Goal: Task Accomplishment & Management: Manage account settings

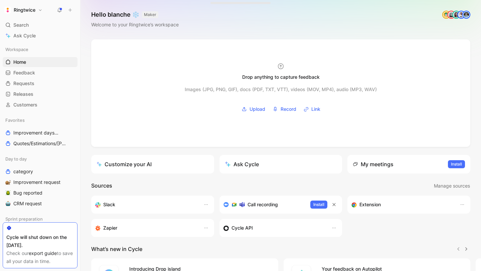
drag, startPoint x: 88, startPoint y: 25, endPoint x: 191, endPoint y: 25, distance: 103.3
click at [191, 25] on div "Hello [PERSON_NAME] ❄️ MAKER Welcome to your Ringtwice’s workspace" at bounding box center [281, 19] width 401 height 39
drag, startPoint x: 191, startPoint y: 25, endPoint x: 218, endPoint y: 44, distance: 33.2
click at [192, 25] on div "Hello [PERSON_NAME] ❄️ MAKER Welcome to your Ringtwice’s workspace" at bounding box center [281, 19] width 401 height 39
click at [40, 134] on span "Improvement days Team view" at bounding box center [36, 133] width 47 height 7
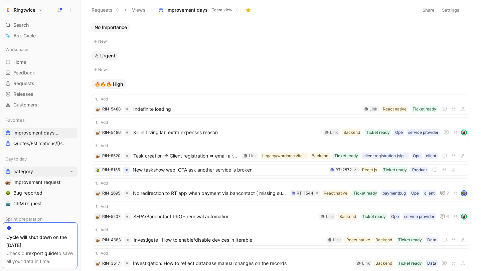
drag, startPoint x: 38, startPoint y: 178, endPoint x: 47, endPoint y: 173, distance: 10.9
click at [38, 178] on link "Improvement request" at bounding box center [40, 182] width 75 height 10
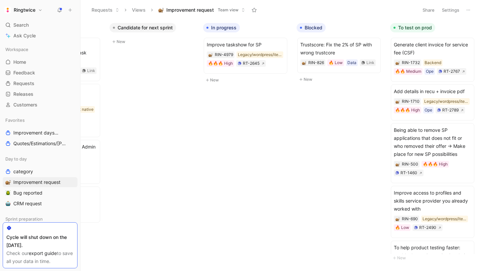
scroll to position [0, 577]
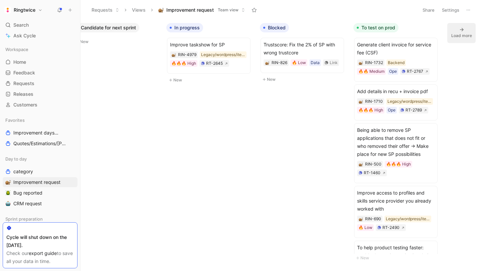
click at [462, 33] on div "Load more" at bounding box center [462, 35] width 21 height 7
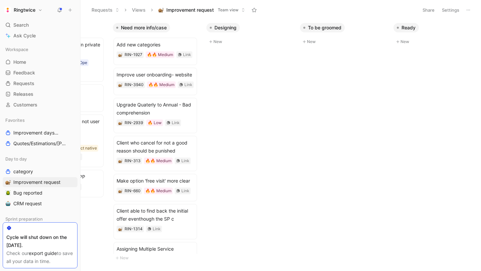
scroll to position [0, 48]
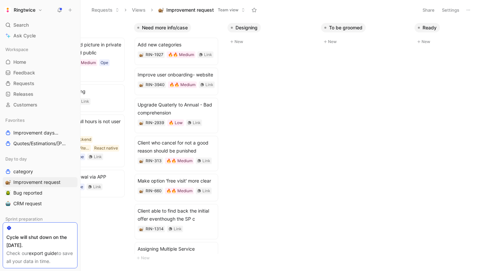
click at [40, 9] on button "Ringtwice" at bounding box center [23, 9] width 41 height 9
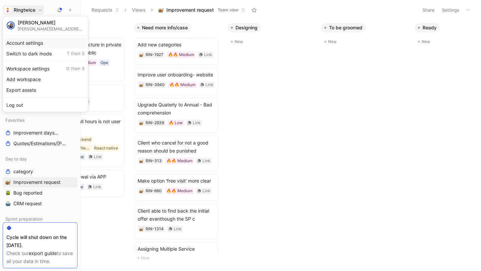
click at [32, 43] on div "Account settings" at bounding box center [45, 43] width 82 height 11
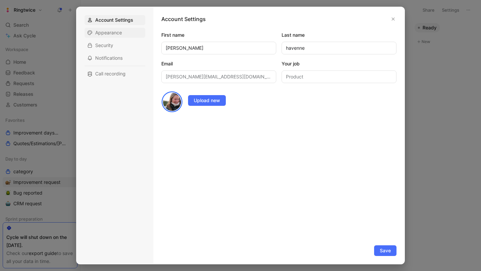
click at [106, 30] on span "Appearance" at bounding box center [108, 32] width 27 height 7
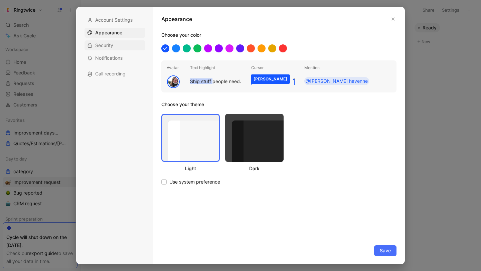
click at [106, 45] on span "Security" at bounding box center [104, 45] width 18 height 7
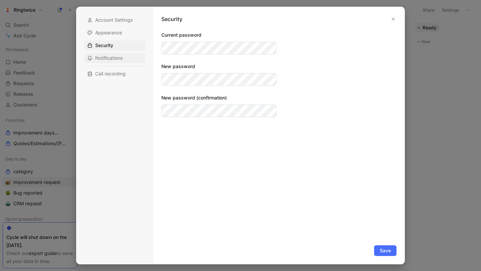
click at [106, 56] on span "Notifications" at bounding box center [108, 58] width 27 height 7
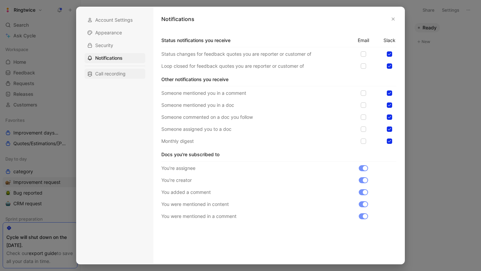
click at [107, 73] on span "Call recording" at bounding box center [110, 74] width 30 height 7
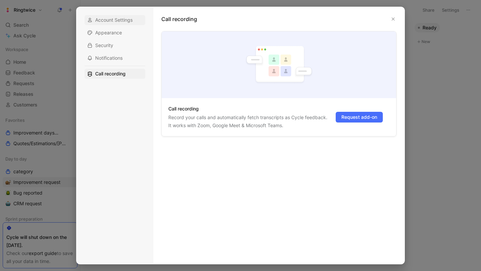
drag, startPoint x: 116, startPoint y: 30, endPoint x: 142, endPoint y: 16, distance: 30.1
click at [116, 30] on span "Appearance" at bounding box center [108, 32] width 27 height 7
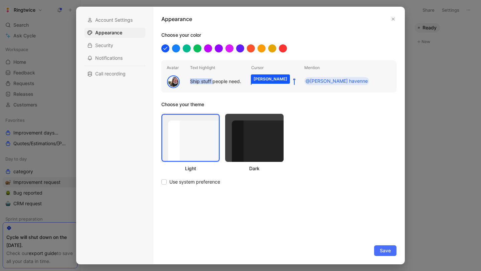
drag, startPoint x: 130, startPoint y: 20, endPoint x: 232, endPoint y: 17, distance: 101.3
click at [133, 19] on span "Account Settings" at bounding box center [113, 20] width 37 height 7
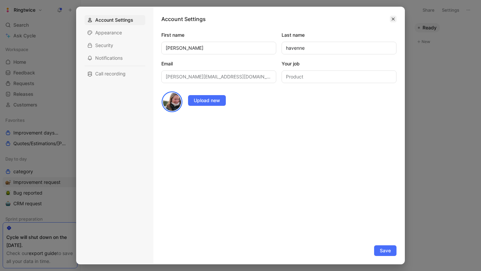
click at [392, 18] on icon "button" at bounding box center [393, 19] width 3 height 3
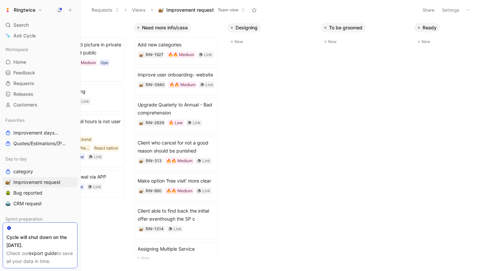
click at [449, 10] on button "Settings" at bounding box center [450, 9] width 23 height 9
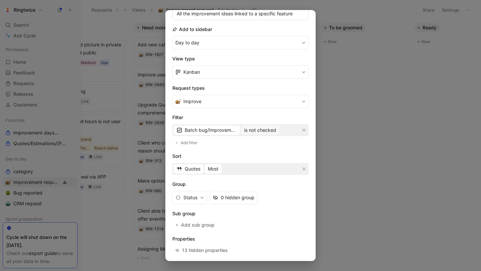
scroll to position [92, 0]
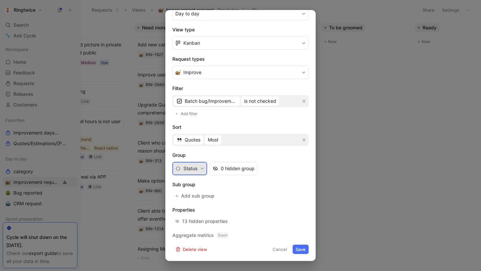
click at [195, 168] on button "Status" at bounding box center [189, 168] width 35 height 13
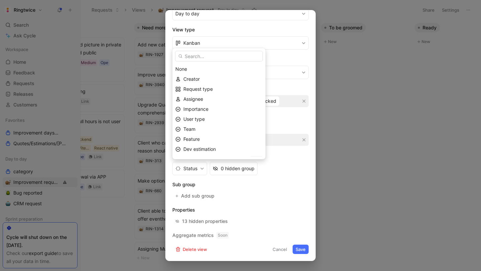
drag, startPoint x: 309, startPoint y: 17, endPoint x: 307, endPoint y: 42, distance: 25.5
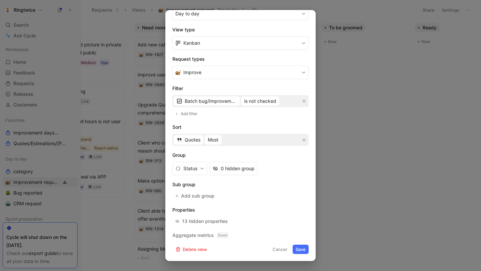
click at [280, 247] on button "Cancel" at bounding box center [280, 249] width 20 height 9
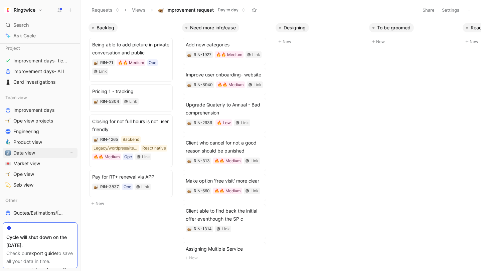
scroll to position [206, 0]
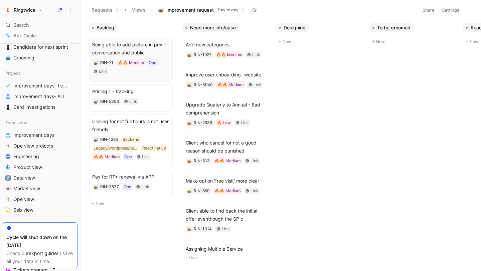
click at [154, 50] on span "Being able to add picture in private conversation and public" at bounding box center [131, 49] width 78 height 16
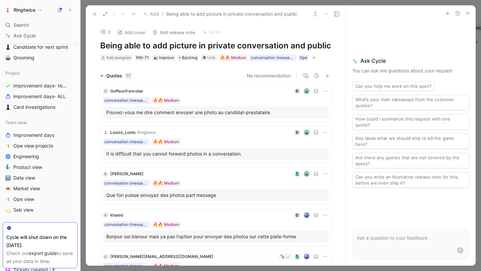
click at [95, 14] on use at bounding box center [94, 14] width 3 height 3
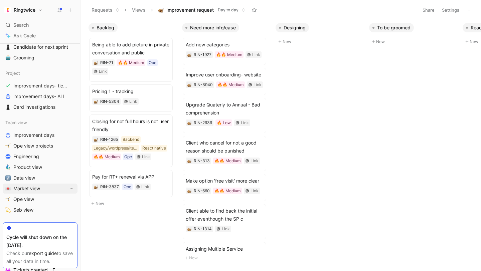
click at [32, 190] on span "Market view" at bounding box center [26, 188] width 27 height 7
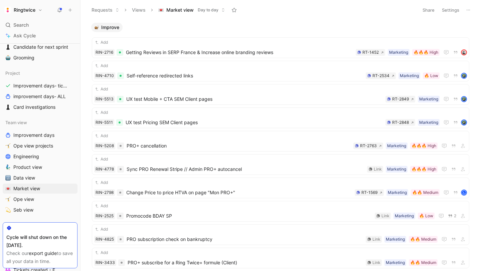
click at [442, 9] on button "Settings" at bounding box center [450, 9] width 23 height 9
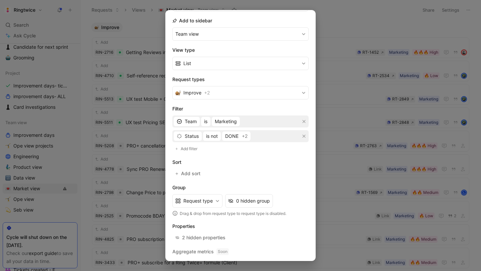
scroll to position [88, 0]
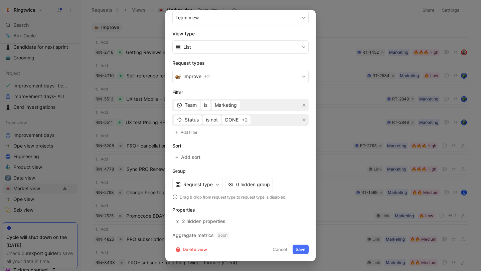
click at [281, 250] on button "Cancel" at bounding box center [280, 249] width 20 height 9
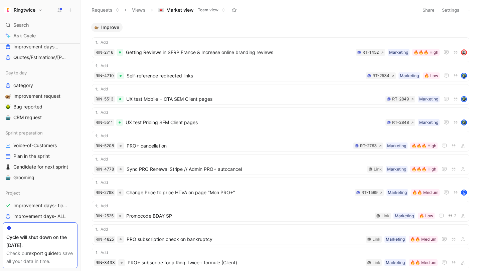
scroll to position [70, 0]
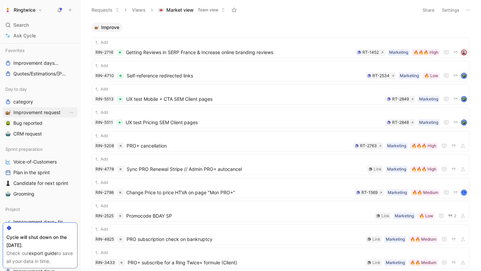
click at [43, 111] on span "Improvement request" at bounding box center [36, 112] width 47 height 7
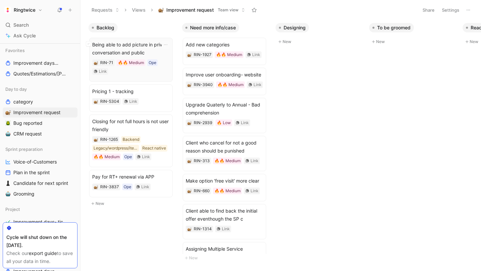
click at [120, 48] on span "Being able to add picture in private conversation and public" at bounding box center [131, 49] width 78 height 16
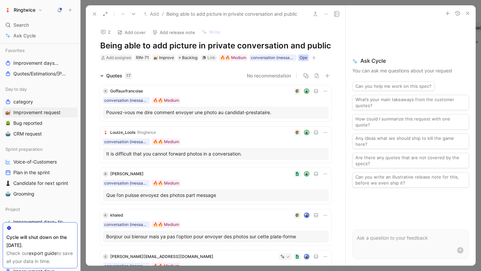
click at [303, 57] on div "Ope" at bounding box center [304, 57] width 8 height 7
click at [266, 57] on div "conversation (message, discussion)" at bounding box center [273, 57] width 44 height 7
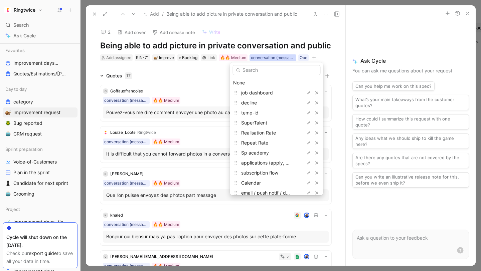
drag, startPoint x: 217, startPoint y: 69, endPoint x: 260, endPoint y: 59, distance: 44.2
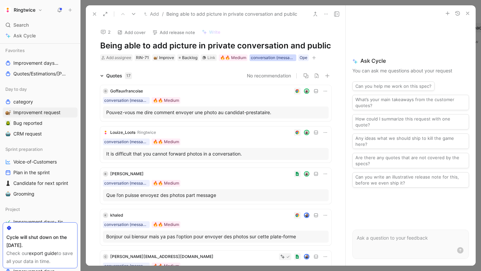
click at [261, 57] on div "conversation (message, discussion)" at bounding box center [273, 57] width 44 height 7
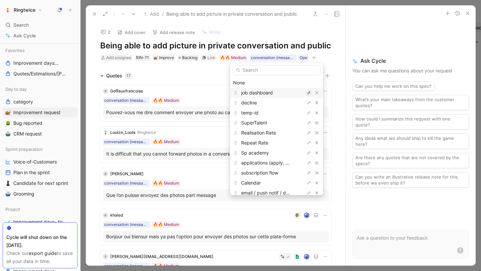
click at [307, 93] on icon "button" at bounding box center [308, 93] width 3 height 3
drag, startPoint x: 268, startPoint y: 93, endPoint x: 207, endPoint y: 91, distance: 61.5
click at [207, 91] on body "Ringtwice Search ⌘ K Ask Cycle Workspace Home G then H Feedback G then F Reques…" at bounding box center [240, 135] width 481 height 271
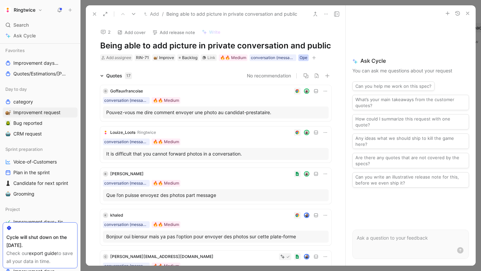
click at [300, 59] on div "Ope" at bounding box center [304, 57] width 8 height 7
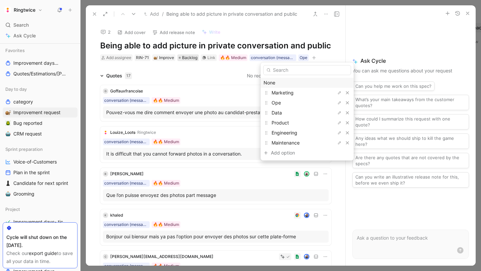
drag, startPoint x: 190, startPoint y: 72, endPoint x: 188, endPoint y: 60, distance: 11.9
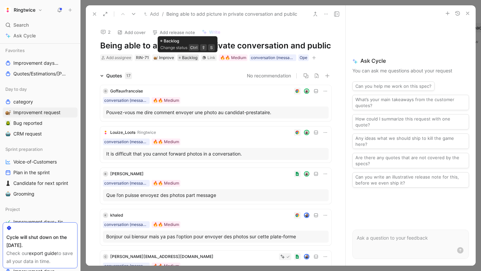
click at [189, 59] on span "Backlog" at bounding box center [189, 57] width 15 height 7
click at [158, 57] on div "Improve" at bounding box center [164, 57] width 20 height 7
click at [312, 58] on icon "button" at bounding box center [314, 58] width 4 height 4
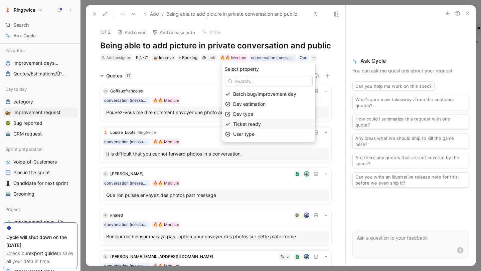
click at [257, 125] on span "Ticket ready" at bounding box center [247, 124] width 28 height 6
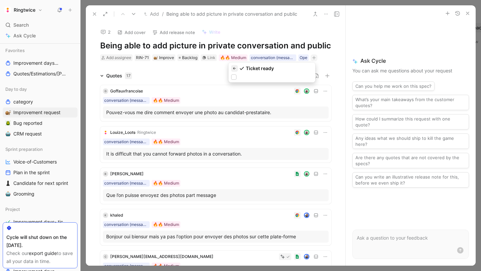
click at [235, 70] on icon "button" at bounding box center [235, 69] width 4 height 4
click at [163, 57] on div "Improve" at bounding box center [164, 57] width 20 height 7
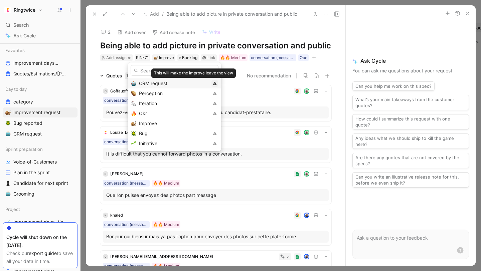
click at [213, 84] on icon "button" at bounding box center [215, 83] width 4 height 3
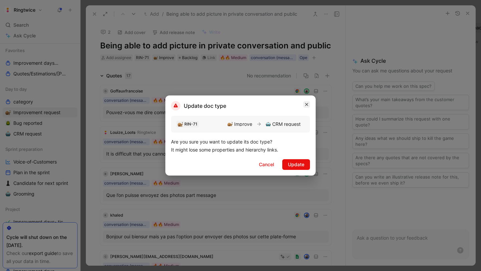
click at [306, 105] on icon "button" at bounding box center [306, 104] width 3 height 3
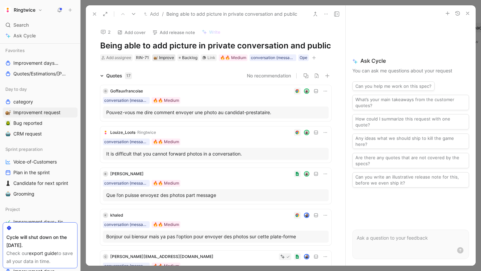
click at [164, 58] on div "Improve" at bounding box center [164, 57] width 20 height 7
click at [469, 14] on use "button" at bounding box center [468, 13] width 3 height 3
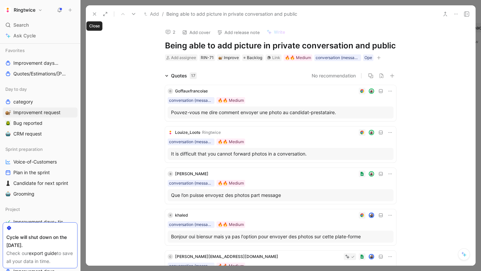
click at [94, 14] on use at bounding box center [94, 14] width 3 height 3
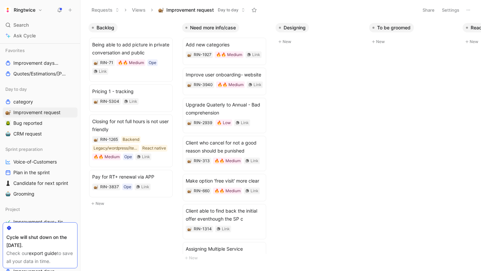
click at [469, 10] on icon at bounding box center [468, 9] width 5 height 5
click at [448, 9] on button "Settings" at bounding box center [450, 9] width 23 height 9
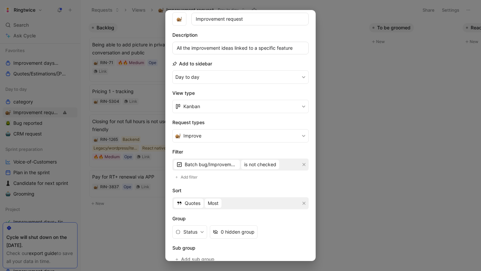
scroll to position [39, 0]
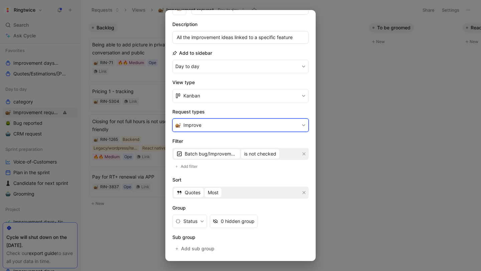
click at [196, 125] on span "Improve" at bounding box center [192, 125] width 18 height 8
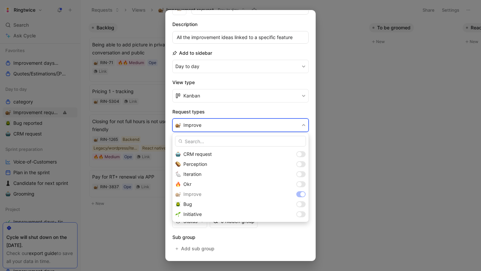
drag, startPoint x: 227, startPoint y: 113, endPoint x: 217, endPoint y: 113, distance: 9.4
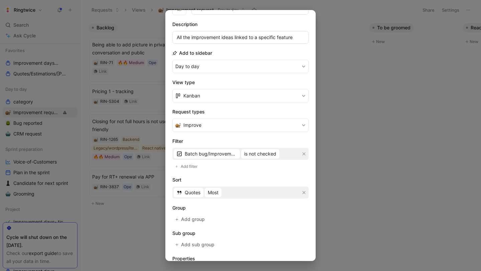
drag, startPoint x: 215, startPoint y: 113, endPoint x: 172, endPoint y: 112, distance: 42.8
click at [172, 112] on h2 "Request types" at bounding box center [240, 112] width 136 height 8
copy h2 "Request types"
click at [202, 127] on button "Improve" at bounding box center [240, 125] width 136 height 13
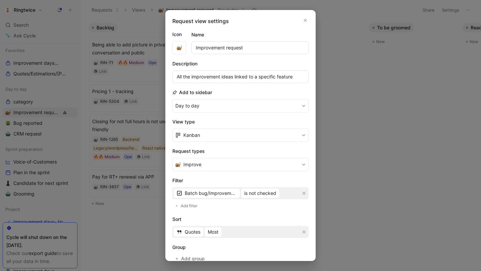
drag, startPoint x: 361, startPoint y: 52, endPoint x: 132, endPoint y: 37, distance: 230.1
click at [361, 52] on div at bounding box center [240, 135] width 481 height 271
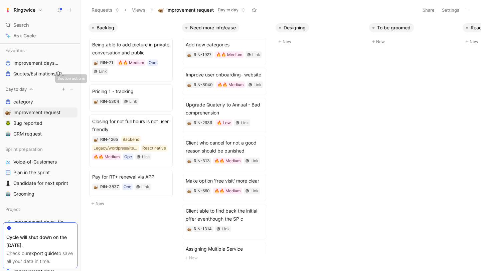
click at [71, 89] on icon at bounding box center [72, 89] width 4 height 4
click at [31, 8] on h1 "Ringtwice" at bounding box center [25, 10] width 22 height 6
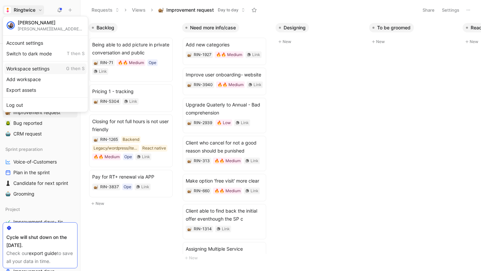
click at [39, 69] on div "Workspace settings G then S" at bounding box center [45, 68] width 82 height 11
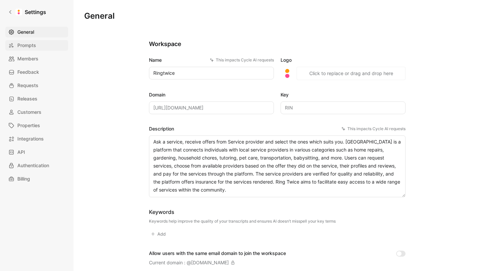
click at [41, 46] on link "Prompts" at bounding box center [36, 45] width 63 height 11
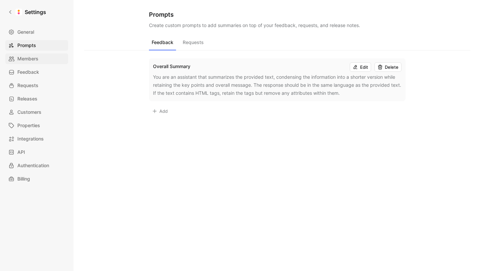
click at [40, 56] on link "Members" at bounding box center [36, 58] width 63 height 11
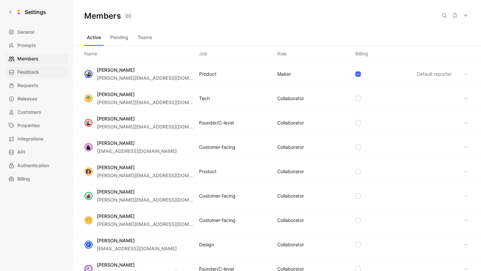
click at [40, 72] on link "Feedback" at bounding box center [36, 72] width 63 height 11
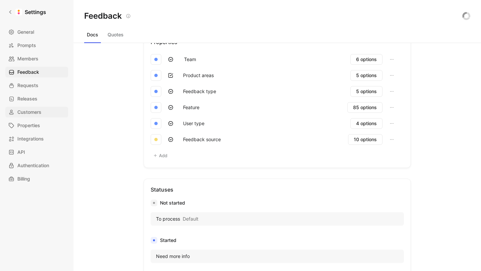
scroll to position [261, 0]
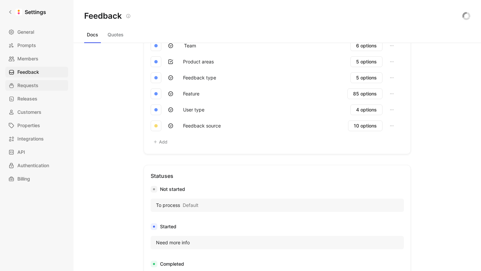
click at [42, 87] on link "Requests" at bounding box center [36, 85] width 63 height 11
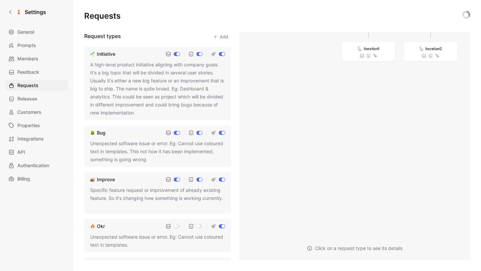
drag, startPoint x: 122, startPoint y: 37, endPoint x: 83, endPoint y: 36, distance: 39.4
click at [83, 36] on div "Requests Request types Add Initiative A high-level product initiative aligning …" at bounding box center [278, 135] width 408 height 271
click at [86, 35] on h3 "Request types" at bounding box center [102, 36] width 37 height 9
drag, startPoint x: 84, startPoint y: 36, endPoint x: 122, endPoint y: 37, distance: 38.1
click at [122, 37] on div "Request types Add" at bounding box center [157, 36] width 147 height 9
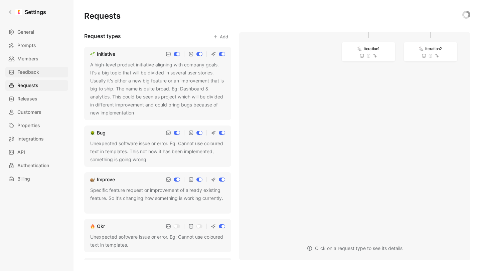
copy h3 "Request types"
click at [38, 73] on span "Feedback" at bounding box center [28, 72] width 22 height 8
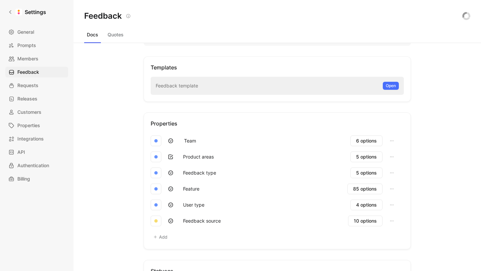
scroll to position [176, 0]
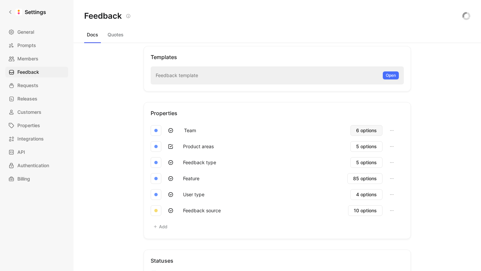
click at [363, 130] on span "6 options" at bounding box center [366, 131] width 21 height 8
click at [373, 146] on span "5 options" at bounding box center [366, 147] width 21 height 8
drag, startPoint x: 185, startPoint y: 147, endPoint x: 211, endPoint y: 148, distance: 25.4
click at [211, 148] on button "Product areas" at bounding box center [198, 146] width 37 height 11
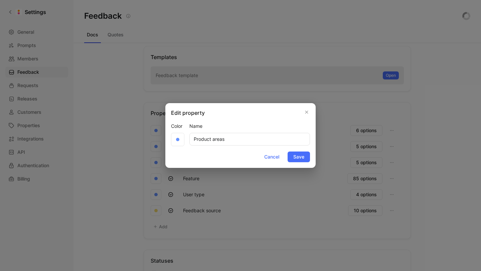
drag, startPoint x: 234, startPoint y: 140, endPoint x: 160, endPoint y: 136, distance: 73.9
click at [160, 136] on div "Edit property Color Name Product areas Cancel Save" at bounding box center [240, 135] width 481 height 271
click at [308, 112] on icon "button" at bounding box center [307, 112] width 4 height 5
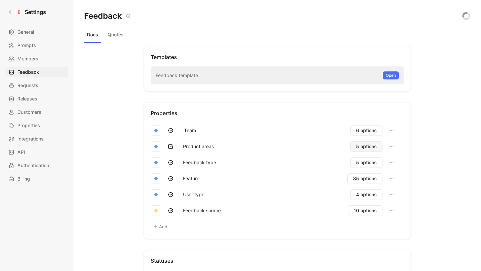
click at [364, 146] on span "5 options" at bounding box center [366, 147] width 21 height 8
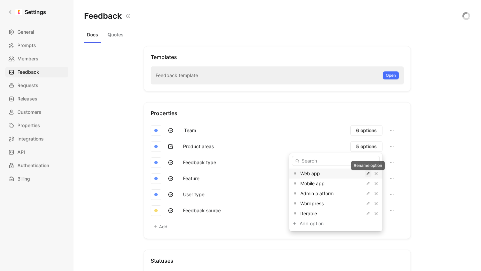
click at [368, 173] on icon "button" at bounding box center [368, 173] width 3 height 3
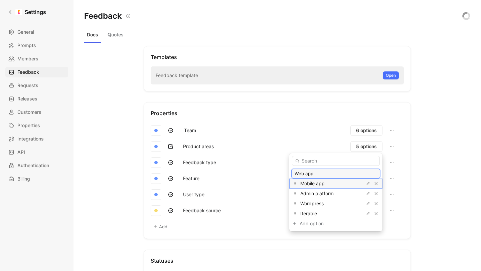
drag, startPoint x: 356, startPoint y: 184, endPoint x: 312, endPoint y: 183, distance: 43.8
click at [312, 183] on div "Mobile app" at bounding box center [325, 184] width 50 height 8
copy span "Mobile app"
drag, startPoint x: 355, startPoint y: 194, endPoint x: 105, endPoint y: 190, distance: 250.0
click at [311, 195] on div "Admin platform" at bounding box center [335, 194] width 93 height 10
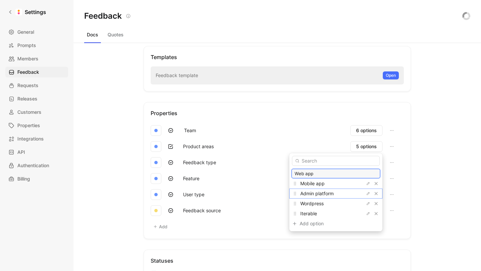
copy span "Admin platform"
drag, startPoint x: 335, startPoint y: 205, endPoint x: 311, endPoint y: 205, distance: 23.4
click at [312, 205] on div "Wordpress" at bounding box center [325, 204] width 50 height 8
copy span "Wordpress"
drag, startPoint x: 328, startPoint y: 215, endPoint x: 312, endPoint y: 215, distance: 16.0
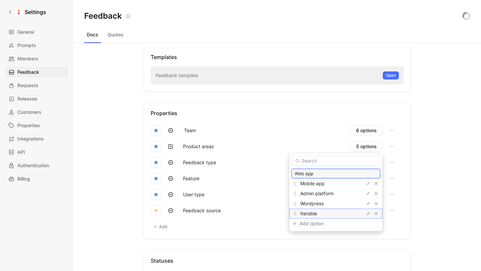
click at [312, 215] on div "Iterable" at bounding box center [335, 214] width 93 height 10
copy span "Iterable"
drag, startPoint x: 265, startPoint y: 161, endPoint x: 232, endPoint y: 163, distance: 32.4
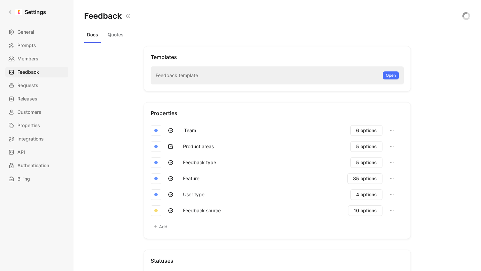
click at [212, 164] on button "Feedback type" at bounding box center [199, 162] width 39 height 11
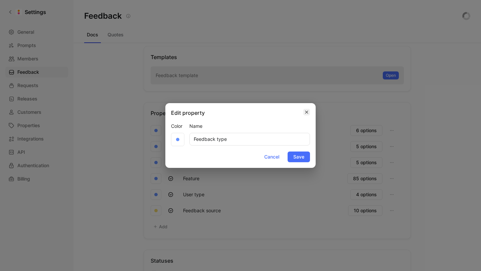
click at [307, 111] on icon "button" at bounding box center [307, 112] width 4 height 5
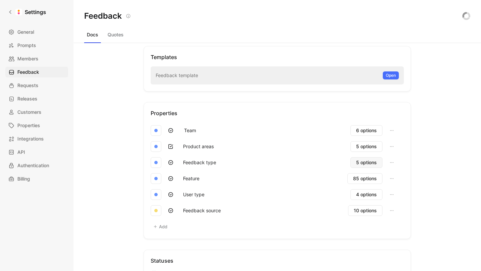
click at [361, 164] on span "5 options" at bounding box center [366, 163] width 21 height 8
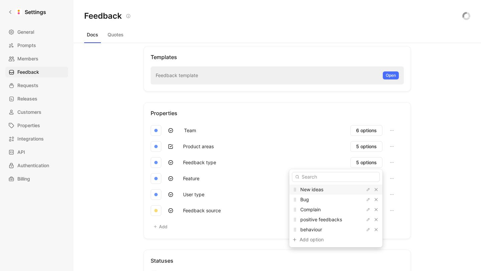
drag, startPoint x: 236, startPoint y: 164, endPoint x: 223, endPoint y: 164, distance: 12.7
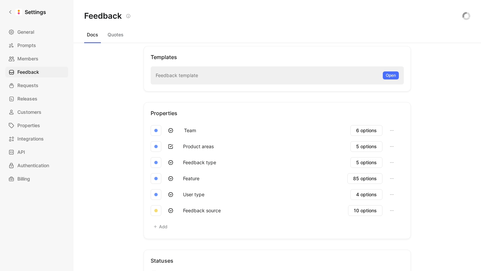
click at [213, 163] on button "Feedback type" at bounding box center [199, 162] width 39 height 11
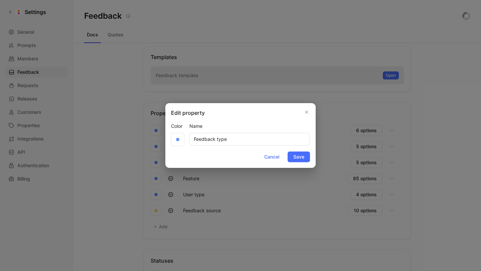
drag, startPoint x: 230, startPoint y: 138, endPoint x: 155, endPoint y: 136, distance: 75.2
click at [156, 136] on div "Edit property Color Name Feedback type Cancel Save" at bounding box center [240, 135] width 481 height 271
click at [270, 156] on span "Cancel" at bounding box center [271, 157] width 15 height 8
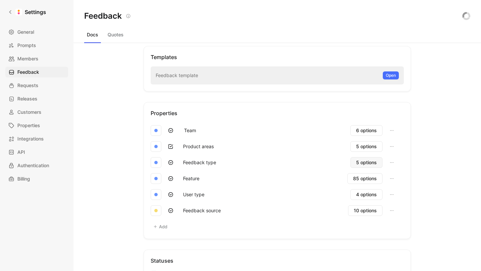
click at [368, 162] on span "5 options" at bounding box center [366, 163] width 21 height 8
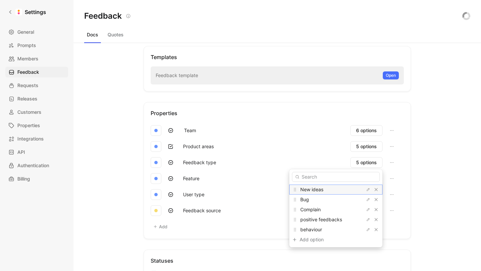
click at [324, 189] on span "New ideas" at bounding box center [311, 190] width 23 height 6
copy div "New ideas"
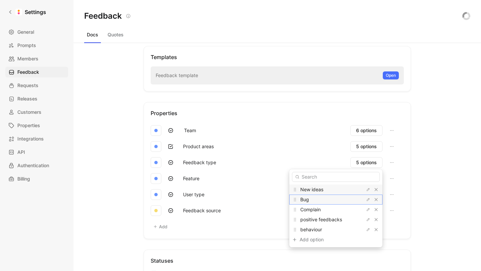
click at [309, 201] on span "Bug" at bounding box center [304, 200] width 9 height 6
drag, startPoint x: 318, startPoint y: 201, endPoint x: 230, endPoint y: 198, distance: 88.3
click at [309, 201] on span "Bug" at bounding box center [304, 200] width 9 height 6
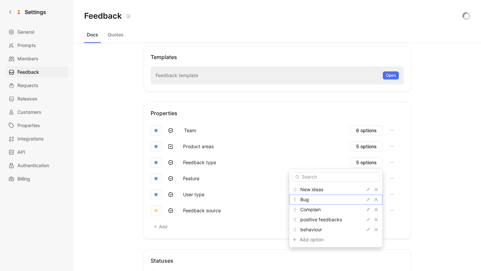
copy span "Bug"
click at [321, 210] on span "Complain" at bounding box center [310, 210] width 20 height 6
copy span "Complain"
click at [326, 222] on span "positive feedbacks" at bounding box center [321, 220] width 42 height 6
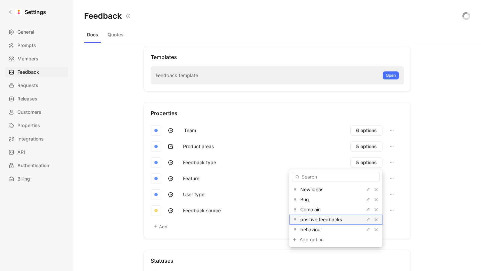
click at [326, 222] on span "positive feedbacks" at bounding box center [321, 220] width 42 height 6
copy div "positive feedbacks"
click at [317, 230] on span "behaviour" at bounding box center [311, 230] width 22 height 6
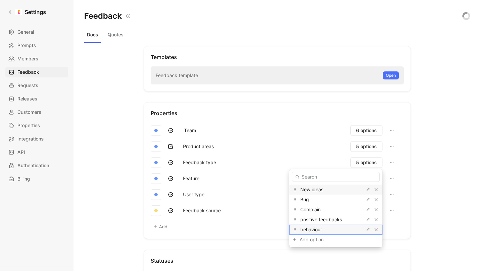
click at [317, 230] on span "behaviour" at bounding box center [311, 230] width 22 height 6
drag, startPoint x: 295, startPoint y: 163, endPoint x: 272, endPoint y: 168, distance: 23.5
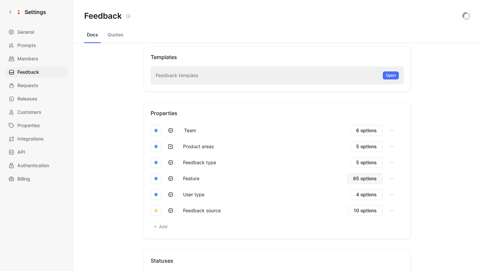
click at [368, 180] on span "85 options" at bounding box center [365, 179] width 24 height 8
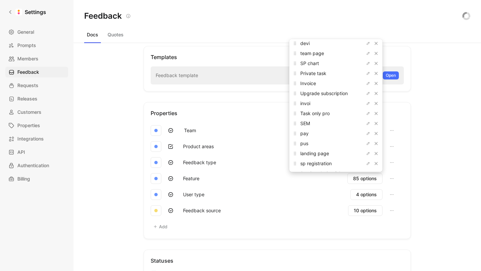
scroll to position [0, 0]
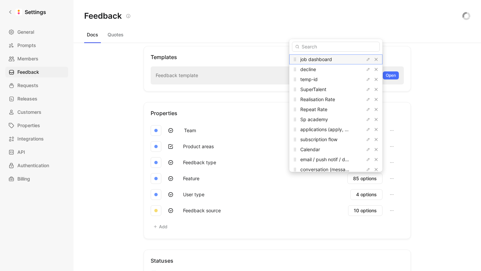
click at [330, 60] on span "job dashboard" at bounding box center [316, 59] width 32 height 6
click at [316, 69] on span "decline" at bounding box center [308, 70] width 16 height 6
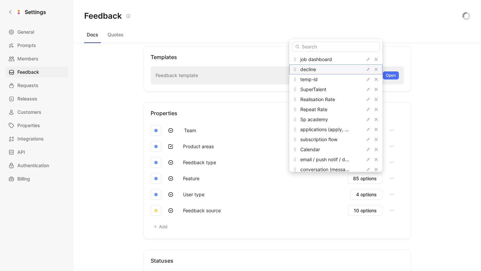
click at [316, 69] on span "decline" at bounding box center [308, 70] width 16 height 6
click at [316, 79] on span "temp-id" at bounding box center [308, 80] width 17 height 6
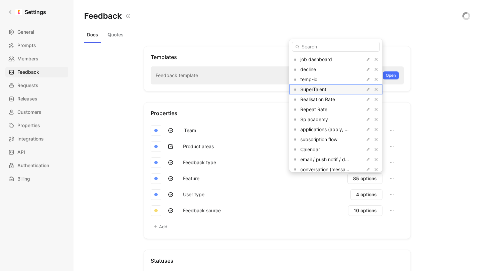
click at [324, 91] on span "SuperTalent" at bounding box center [313, 90] width 26 height 6
click at [321, 98] on span "Realisation Rate" at bounding box center [317, 100] width 35 height 6
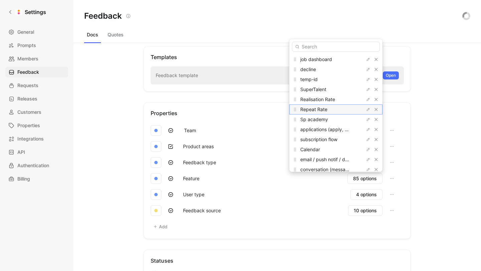
click at [318, 108] on span "Repeat Rate" at bounding box center [313, 110] width 27 height 6
click at [325, 121] on span "Sp academy" at bounding box center [314, 120] width 28 height 6
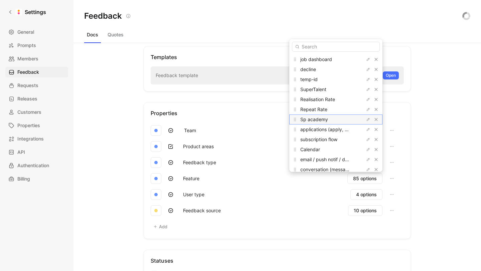
click at [325, 121] on span "Sp academy" at bounding box center [314, 120] width 28 height 6
click at [334, 131] on span "applications (apply, candidates)" at bounding box center [335, 130] width 71 height 6
click at [365, 129] on button "button" at bounding box center [368, 129] width 7 height 7
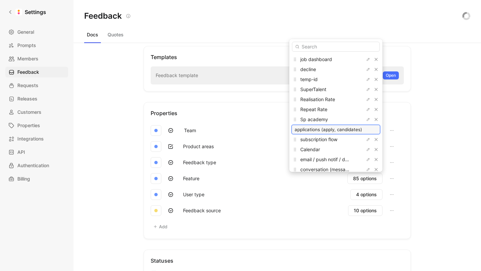
click at [349, 130] on input "applications (apply, candidates)" at bounding box center [336, 129] width 83 height 5
click at [321, 140] on span "subscription flow" at bounding box center [318, 140] width 37 height 6
click at [320, 152] on span "Calendar" at bounding box center [310, 150] width 20 height 6
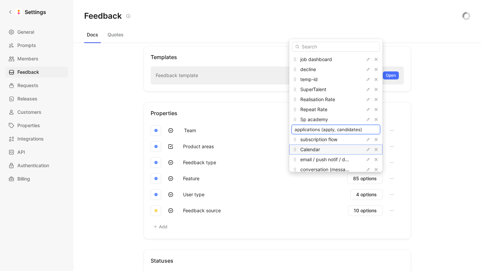
click at [320, 152] on span "Calendar" at bounding box center [310, 150] width 20 height 6
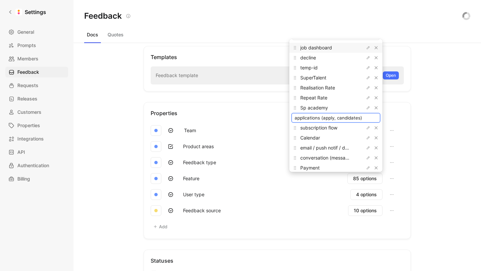
scroll to position [13, 0]
click at [368, 147] on icon "button" at bounding box center [368, 147] width 4 height 4
click at [348, 147] on input "email / push notif / deeplinks" at bounding box center [336, 146] width 83 height 5
click at [367, 157] on icon "button" at bounding box center [368, 157] width 4 height 4
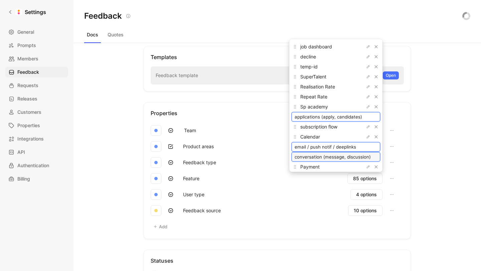
scroll to position [0, 4]
click at [339, 158] on input "conversation (message, discussion)" at bounding box center [336, 156] width 83 height 5
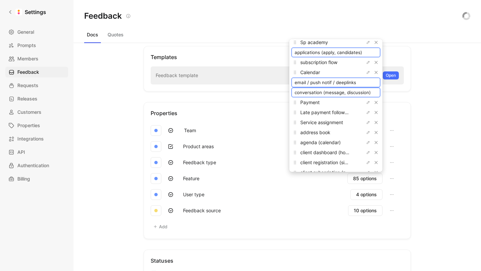
scroll to position [101, 0]
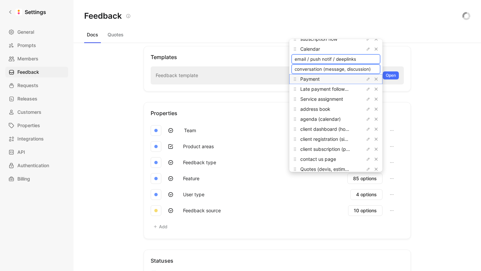
click at [320, 80] on span "Payment" at bounding box center [309, 79] width 19 height 6
drag, startPoint x: 323, startPoint y: 80, endPoint x: 313, endPoint y: 81, distance: 10.4
click at [320, 80] on span "Payment" at bounding box center [309, 79] width 19 height 6
click at [367, 88] on icon "button" at bounding box center [368, 89] width 4 height 4
click at [325, 89] on input "Late payment follow-up" at bounding box center [336, 89] width 83 height 5
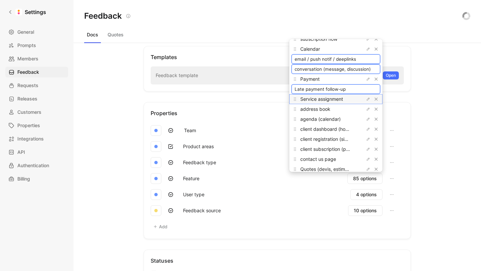
click at [330, 101] on span "Service assignment" at bounding box center [321, 99] width 43 height 6
click at [324, 110] on span "address book" at bounding box center [315, 109] width 30 height 6
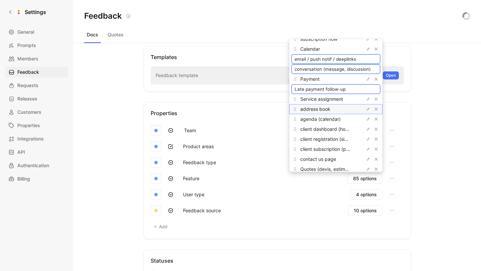
click at [324, 110] on span "address book" at bounding box center [315, 109] width 30 height 6
click at [321, 119] on span "agenda (calendar)" at bounding box center [320, 119] width 40 height 6
click at [368, 129] on icon "button" at bounding box center [368, 129] width 3 height 3
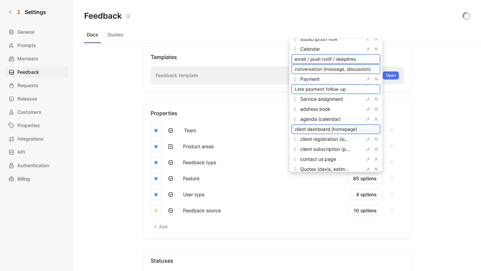
click at [368, 129] on input "client dashboard (homepage)" at bounding box center [336, 129] width 83 height 5
click at [348, 129] on input "client dashboard (homepage)" at bounding box center [336, 129] width 83 height 5
click at [366, 139] on icon "button" at bounding box center [368, 139] width 4 height 4
click at [354, 141] on input "client registration (signup, account, subscription)" at bounding box center [336, 139] width 83 height 5
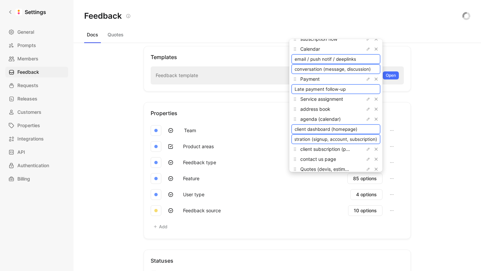
scroll to position [0, 0]
click at [367, 149] on icon "button" at bounding box center [368, 149] width 4 height 4
click at [340, 150] on input "client subscription (plans, fees)" at bounding box center [336, 149] width 83 height 5
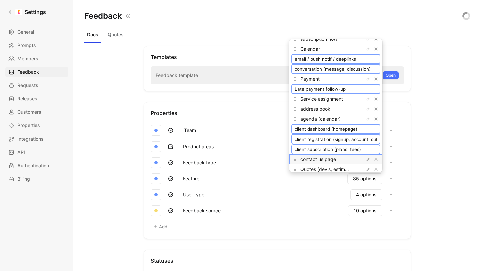
click at [325, 159] on span "contact us page" at bounding box center [318, 159] width 36 height 6
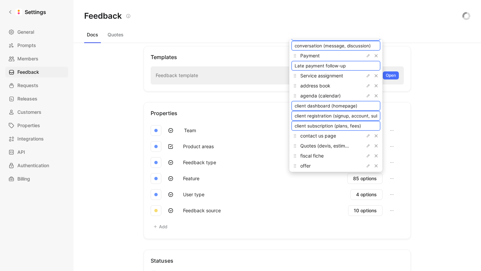
scroll to position [133, 0]
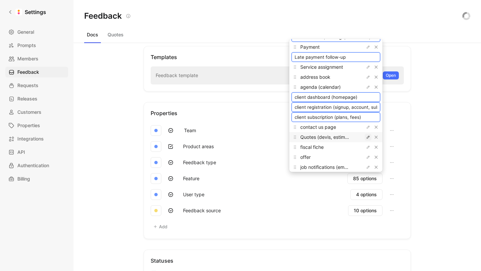
click at [368, 138] on icon "button" at bounding box center [368, 137] width 3 height 3
click at [342, 137] on input "Quotes (devis, estimation, acompte, offer)" at bounding box center [336, 137] width 83 height 5
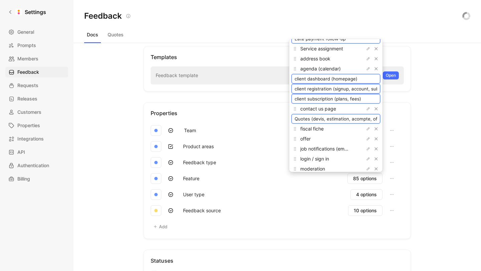
scroll to position [154, 0]
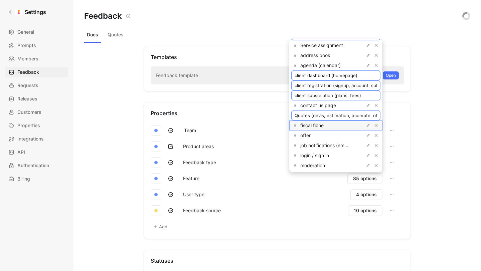
click at [317, 125] on span "fiscal fiche" at bounding box center [311, 126] width 23 height 6
click at [311, 136] on span "offer" at bounding box center [305, 136] width 10 height 6
drag, startPoint x: 318, startPoint y: 136, endPoint x: 305, endPoint y: 137, distance: 13.4
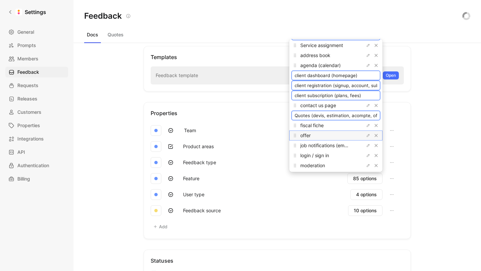
click at [311, 136] on span "offer" at bounding box center [305, 136] width 10 height 6
click at [370, 144] on icon "button" at bounding box center [368, 146] width 4 height 4
click at [348, 145] on input "job notifications (email, push notif)" at bounding box center [336, 145] width 83 height 5
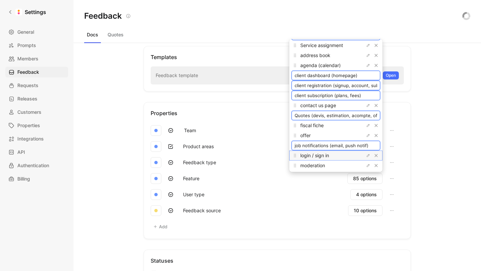
click at [317, 157] on span "login / sign in" at bounding box center [314, 156] width 29 height 6
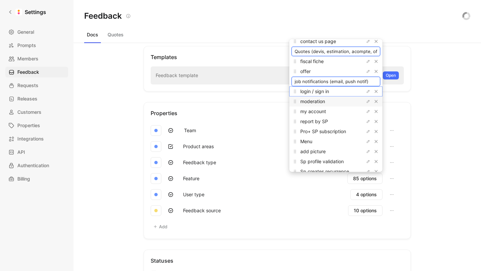
scroll to position [219, 0]
click at [322, 101] on span "moderation" at bounding box center [312, 101] width 25 height 6
click at [319, 110] on span "my account" at bounding box center [313, 111] width 26 height 6
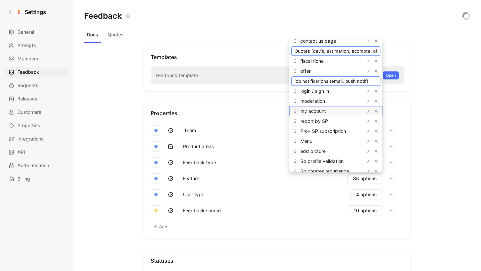
click at [319, 110] on span "my account" at bounding box center [313, 111] width 26 height 6
click at [321, 121] on span "report by SP" at bounding box center [314, 121] width 28 height 6
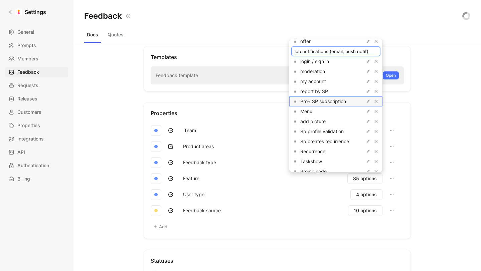
click at [316, 100] on span "Pro+ SP subscription" at bounding box center [323, 102] width 46 height 6
click at [312, 113] on span "Menu" at bounding box center [306, 112] width 12 height 6
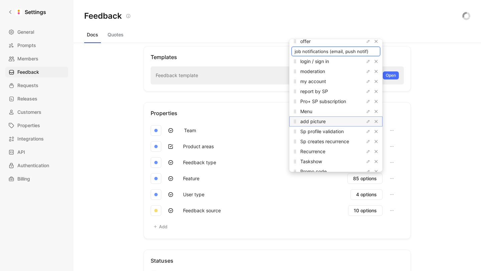
click at [318, 122] on span "add picture" at bounding box center [312, 122] width 25 height 6
click at [323, 130] on span "Sp profile validation" at bounding box center [321, 132] width 43 height 6
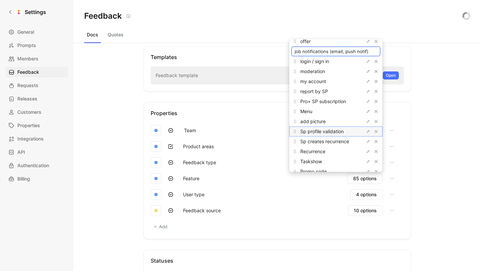
click at [323, 130] on span "Sp profile validation" at bounding box center [321, 132] width 43 height 6
click at [323, 141] on span "Sp creates recurrence" at bounding box center [324, 142] width 49 height 6
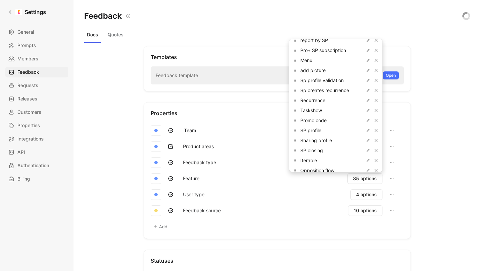
scroll to position [300, 0]
click at [321, 100] on span "Recurrence" at bounding box center [312, 100] width 25 height 6
click at [322, 111] on span "Taskshow" at bounding box center [311, 110] width 22 height 6
drag, startPoint x: 329, startPoint y: 111, endPoint x: 316, endPoint y: 112, distance: 12.0
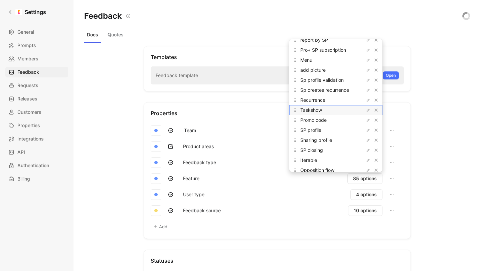
click at [322, 111] on span "Taskshow" at bounding box center [311, 110] width 22 height 6
click at [320, 121] on span "Promo code" at bounding box center [313, 120] width 26 height 6
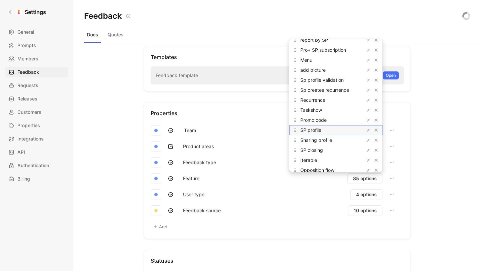
click at [319, 130] on span "SP profile" at bounding box center [310, 130] width 21 height 6
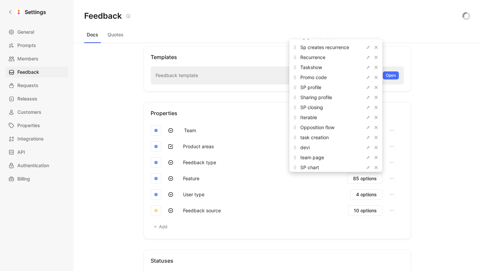
scroll to position [357, 0]
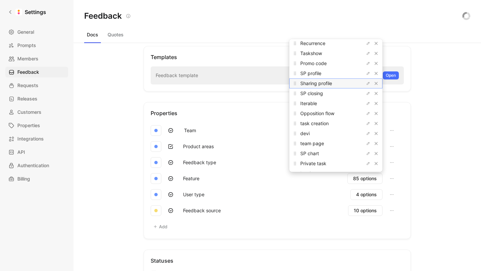
click at [323, 82] on span "Sharing profile" at bounding box center [316, 84] width 32 height 6
click at [323, 94] on span "SP closing" at bounding box center [311, 94] width 23 height 6
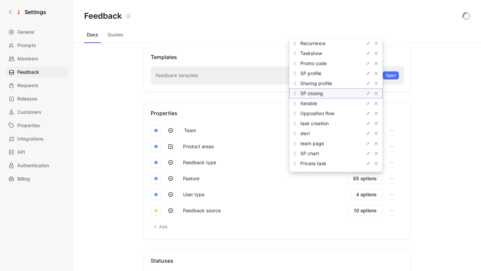
click at [323, 94] on span "SP closing" at bounding box center [311, 94] width 23 height 6
click at [317, 104] on span "Iterable" at bounding box center [308, 104] width 17 height 6
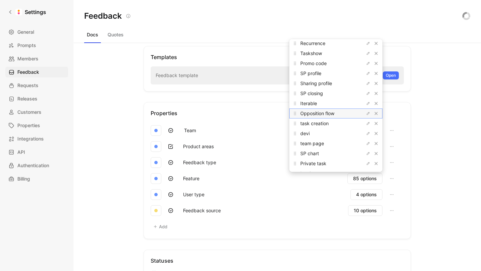
click at [322, 116] on span "Opposition flow" at bounding box center [317, 114] width 34 height 6
click at [317, 124] on span "task creation" at bounding box center [314, 124] width 28 height 6
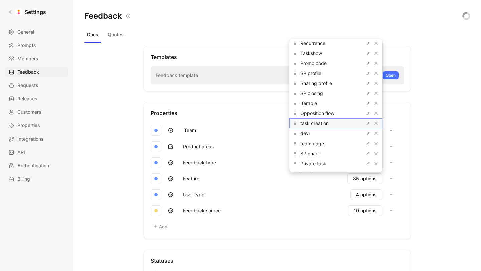
click at [317, 124] on span "task creation" at bounding box center [314, 124] width 28 height 6
click at [310, 132] on span "devi" at bounding box center [304, 134] width 9 height 6
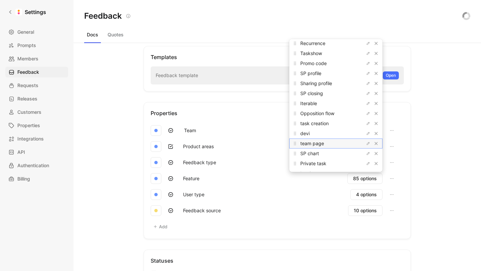
click at [320, 144] on span "team page" at bounding box center [312, 144] width 24 height 6
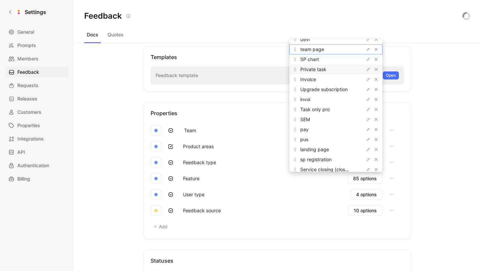
scroll to position [440, 0]
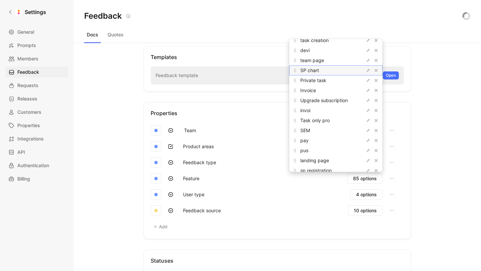
click at [319, 68] on span "SP chart" at bounding box center [309, 71] width 19 height 6
drag, startPoint x: 321, startPoint y: 68, endPoint x: 282, endPoint y: 87, distance: 43.5
click at [319, 68] on span "SP chart" at bounding box center [309, 71] width 19 height 6
click at [321, 81] on span "Private task" at bounding box center [313, 81] width 26 height 6
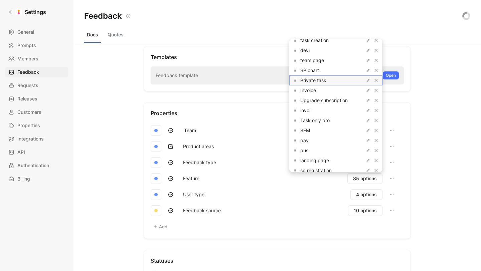
click at [321, 81] on span "Private task" at bounding box center [313, 81] width 26 height 6
click at [316, 90] on span "Invoice" at bounding box center [308, 91] width 16 height 6
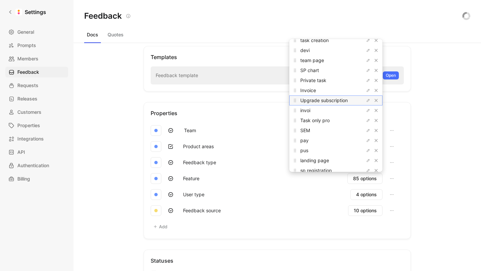
click at [320, 102] on span "Upgrade subscription" at bounding box center [323, 101] width 47 height 6
click at [310, 111] on span "invoi" at bounding box center [305, 111] width 10 height 6
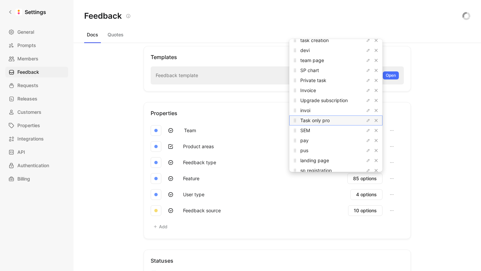
click at [316, 123] on span "Task only pro" at bounding box center [314, 121] width 29 height 6
click at [310, 131] on span "SEM" at bounding box center [305, 131] width 10 height 6
drag, startPoint x: 317, startPoint y: 131, endPoint x: 267, endPoint y: 138, distance: 50.9
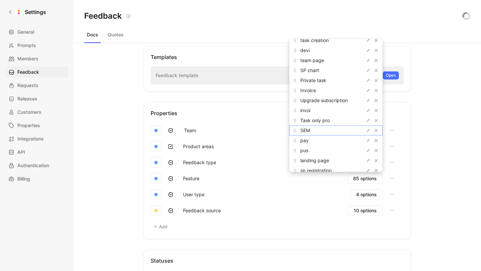
click at [310, 131] on span "SEM" at bounding box center [305, 131] width 10 height 6
click at [309, 141] on span "pay" at bounding box center [304, 141] width 8 height 6
click at [308, 151] on span "pus" at bounding box center [304, 151] width 8 height 6
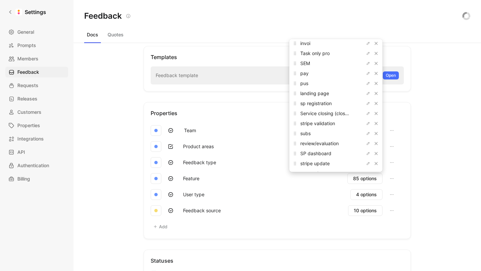
scroll to position [508, 0]
click at [318, 94] on span "landing page" at bounding box center [314, 93] width 29 height 6
click at [332, 104] on span "sp registration" at bounding box center [315, 103] width 31 height 6
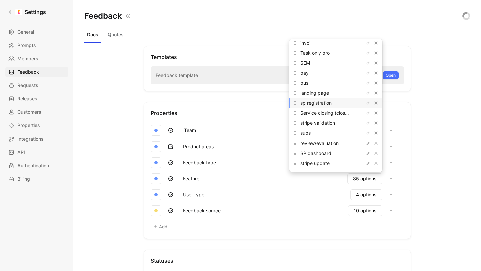
click at [332, 104] on span "sp registration" at bounding box center [315, 103] width 31 height 6
click at [316, 110] on div "Service closing (close a task, service payment)" at bounding box center [325, 113] width 50 height 8
drag, startPoint x: 316, startPoint y: 110, endPoint x: 374, endPoint y: 113, distance: 57.9
click at [316, 110] on div "Service closing (close a task, service payment)" at bounding box center [325, 113] width 50 height 8
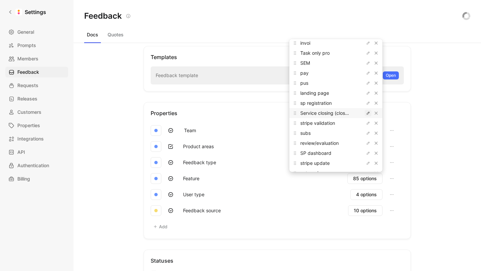
click at [370, 114] on icon "button" at bounding box center [368, 113] width 4 height 4
click at [340, 114] on input "Service closing (close a task, service payment)" at bounding box center [336, 113] width 83 height 5
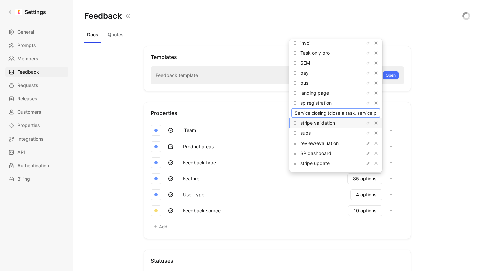
click at [317, 123] on span "stripe validation" at bounding box center [317, 123] width 35 height 6
drag, startPoint x: 317, startPoint y: 123, endPoint x: 293, endPoint y: 123, distance: 23.4
click at [317, 123] on span "stripe validation" at bounding box center [317, 123] width 35 height 6
click at [311, 135] on span "subs" at bounding box center [305, 133] width 10 height 6
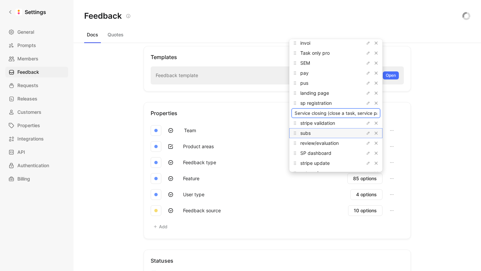
click at [311, 135] on span "subs" at bounding box center [305, 133] width 10 height 6
click at [322, 141] on span "review/evaluation" at bounding box center [319, 143] width 38 height 6
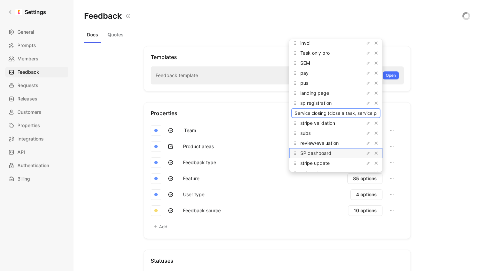
click at [319, 151] on span "SP dashboard" at bounding box center [315, 153] width 31 height 6
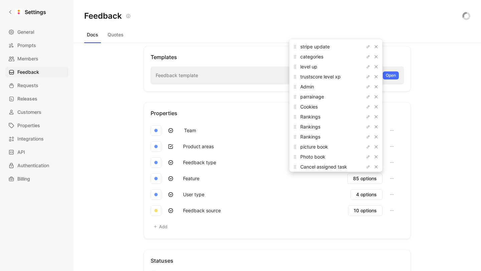
scroll to position [623, 0]
click at [319, 47] on span "stripe update" at bounding box center [314, 48] width 29 height 6
click at [325, 47] on span "stripe update" at bounding box center [314, 48] width 29 height 6
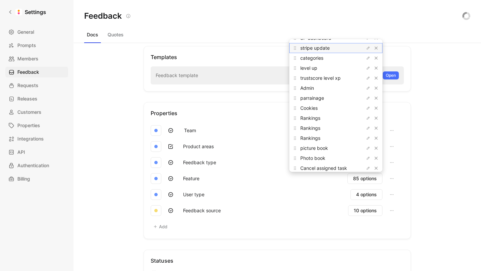
click at [325, 47] on span "stripe update" at bounding box center [314, 48] width 29 height 6
click at [324, 59] on span "categories" at bounding box center [311, 58] width 23 height 6
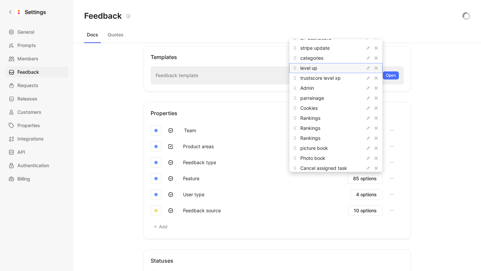
click at [316, 68] on span "level up" at bounding box center [308, 68] width 17 height 6
click at [328, 80] on span "trustscore level xp" at bounding box center [320, 78] width 40 height 6
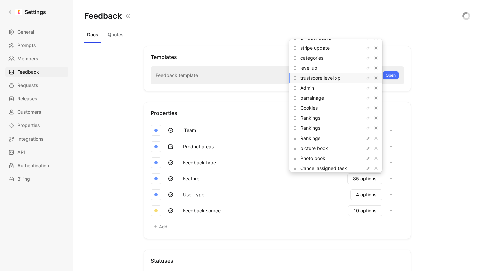
click at [328, 80] on span "trustscore level xp" at bounding box center [320, 78] width 40 height 6
click at [314, 88] on span "Admin" at bounding box center [307, 88] width 14 height 6
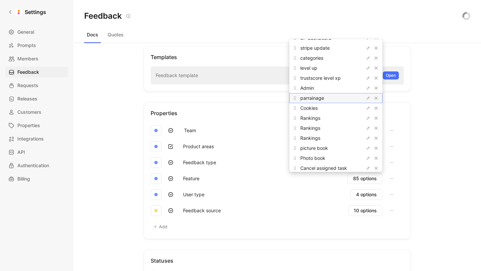
click at [323, 99] on span "parrainage" at bounding box center [312, 98] width 24 height 6
drag, startPoint x: 323, startPoint y: 99, endPoint x: 178, endPoint y: 128, distance: 148.0
click at [323, 99] on span "parrainage" at bounding box center [312, 98] width 24 height 6
click at [318, 108] on span "Cookies" at bounding box center [308, 108] width 17 height 6
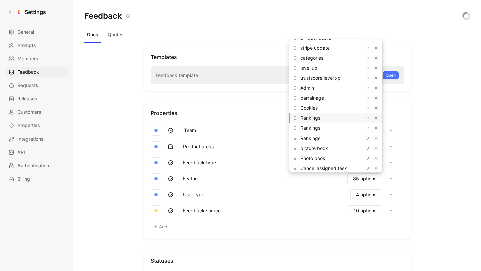
click at [320, 119] on span "Rankings" at bounding box center [310, 118] width 20 height 6
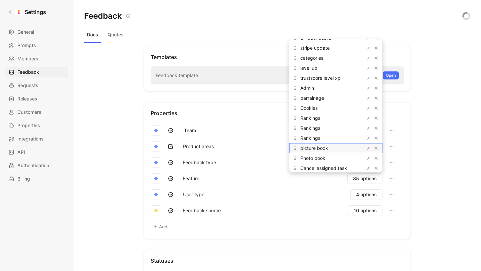
click at [318, 148] on span "picture book" at bounding box center [314, 148] width 28 height 6
drag, startPoint x: 318, startPoint y: 148, endPoint x: 323, endPoint y: 149, distance: 4.9
click at [318, 148] on span "picture book" at bounding box center [314, 148] width 28 height 6
click at [317, 159] on span "Photo book" at bounding box center [312, 158] width 25 height 6
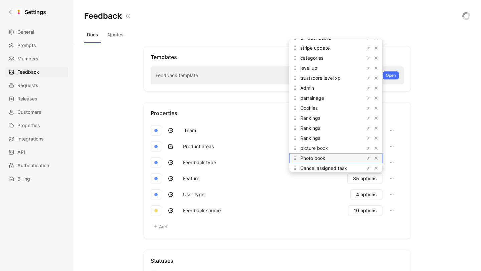
click at [317, 159] on span "Photo book" at bounding box center [312, 158] width 25 height 6
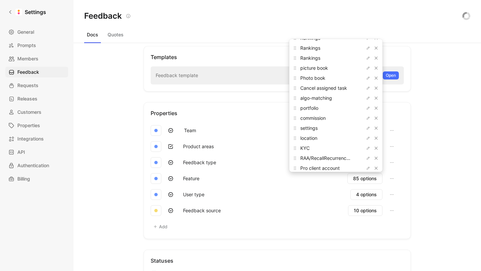
scroll to position [705, 0]
click at [318, 85] on span "Cancel assigned task" at bounding box center [323, 86] width 47 height 6
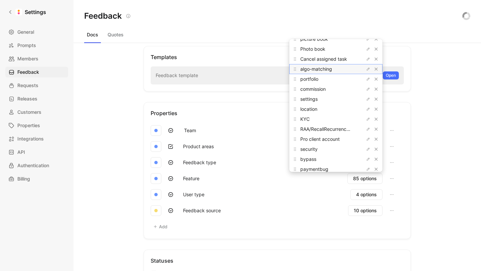
click at [318, 71] on span "algo-matching" at bounding box center [316, 69] width 32 height 6
click at [318, 80] on span "portfolio" at bounding box center [309, 79] width 18 height 6
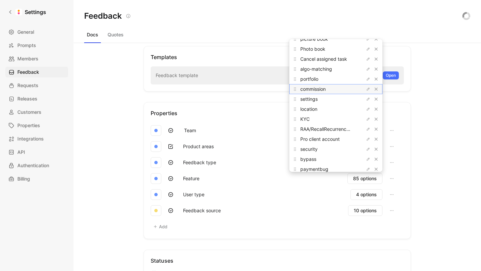
click at [324, 90] on span "commission" at bounding box center [312, 89] width 25 height 6
click at [318, 99] on span "settings" at bounding box center [308, 99] width 17 height 6
drag, startPoint x: 322, startPoint y: 99, endPoint x: 310, endPoint y: 101, distance: 12.3
click at [318, 99] on span "settings" at bounding box center [308, 99] width 17 height 6
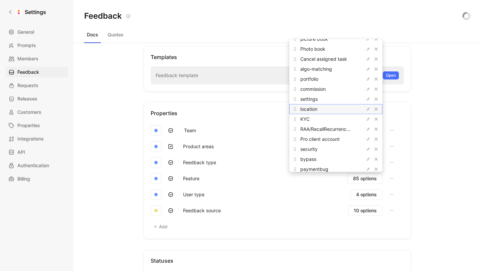
click at [317, 111] on span "location" at bounding box center [308, 109] width 17 height 6
click at [310, 120] on span "KYC" at bounding box center [304, 119] width 9 height 6
click at [369, 129] on icon "button" at bounding box center [368, 129] width 4 height 4
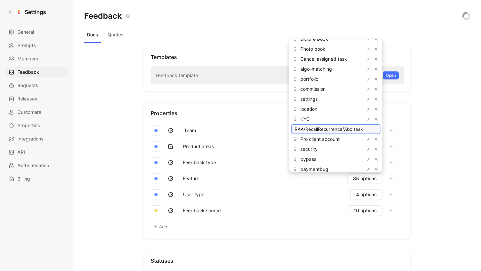
click at [338, 129] on input "RAA/RecallRecurrence/Abo task" at bounding box center [336, 129] width 83 height 5
click at [327, 141] on span "Pro client account" at bounding box center [319, 139] width 39 height 6
click at [317, 150] on span "security" at bounding box center [308, 149] width 17 height 6
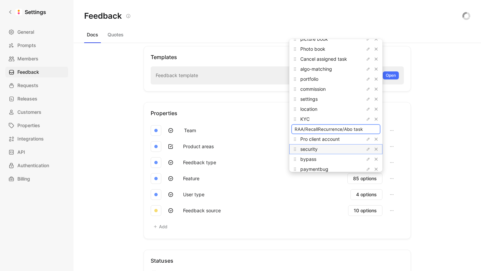
drag, startPoint x: 317, startPoint y: 150, endPoint x: 293, endPoint y: 151, distance: 24.4
click at [318, 150] on span "security" at bounding box center [308, 149] width 17 height 6
click at [316, 157] on span "bypass" at bounding box center [308, 159] width 16 height 6
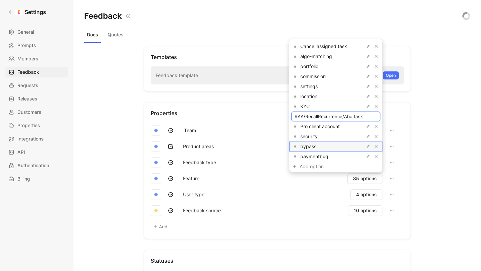
scroll to position [747, 0]
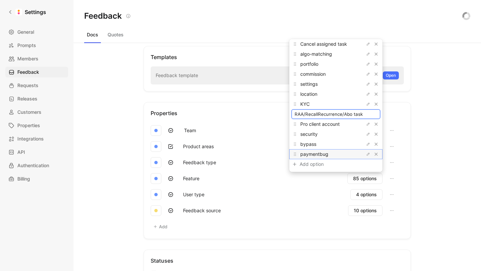
click at [320, 156] on span "paymentbug" at bounding box center [314, 154] width 28 height 6
click at [319, 156] on span "paymentbug" at bounding box center [314, 154] width 28 height 6
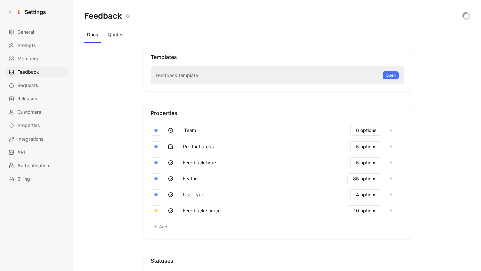
click at [198, 195] on button "User type" at bounding box center [193, 194] width 27 height 11
click at [198, 194] on button "User type" at bounding box center [193, 194] width 27 height 11
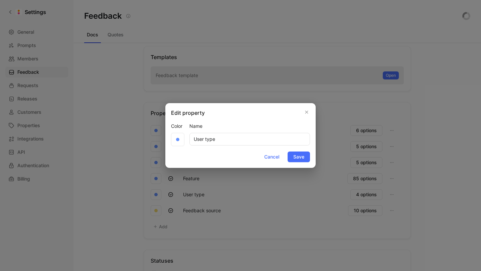
click at [208, 138] on input "User type" at bounding box center [249, 139] width 121 height 13
click at [274, 155] on span "Cancel" at bounding box center [271, 157] width 15 height 8
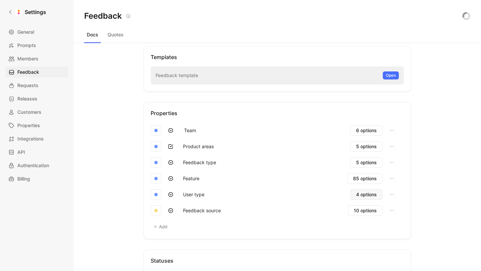
click at [378, 194] on button "4 options" at bounding box center [367, 194] width 32 height 11
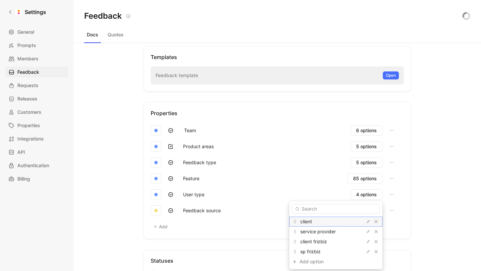
click at [312, 220] on span "client" at bounding box center [306, 222] width 12 height 6
click at [324, 230] on span "service provider" at bounding box center [317, 232] width 35 height 6
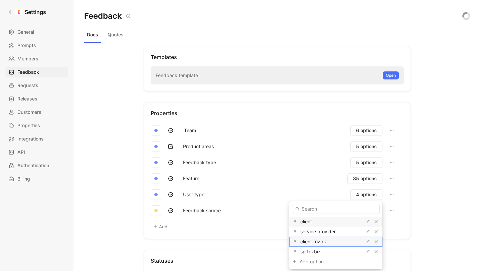
click at [318, 241] on span "client frizbiz" at bounding box center [313, 242] width 27 height 6
click at [321, 252] on span "sp frizbiz" at bounding box center [310, 252] width 20 height 6
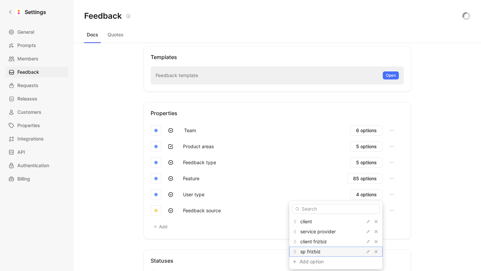
click at [321, 252] on span "sp frizbiz" at bounding box center [310, 252] width 20 height 6
drag, startPoint x: 233, startPoint y: 213, endPoint x: 221, endPoint y: 211, distance: 12.3
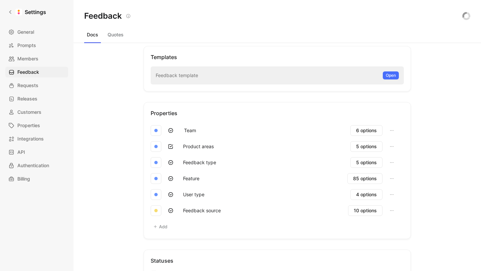
click at [221, 211] on button "Feedback source" at bounding box center [202, 211] width 44 height 11
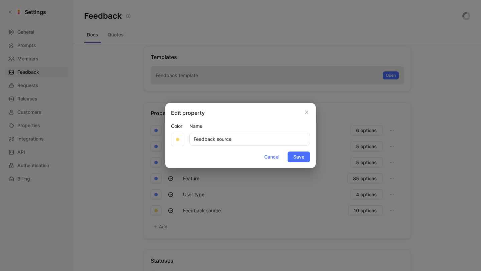
click at [237, 141] on input "Feedback source" at bounding box center [249, 139] width 121 height 13
click at [308, 109] on div "Edit property Color Name Feedback source Cancel Save" at bounding box center [240, 135] width 150 height 65
click at [305, 113] on icon "button" at bounding box center [307, 112] width 4 height 5
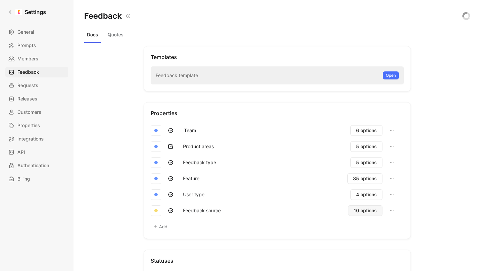
click at [368, 213] on span "10 options" at bounding box center [365, 211] width 23 height 8
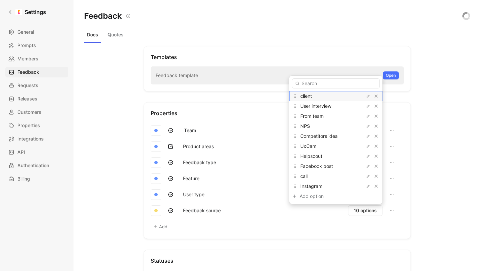
click at [312, 93] on span "client" at bounding box center [306, 96] width 12 height 6
click at [321, 107] on span "User interview" at bounding box center [315, 106] width 31 height 6
drag, startPoint x: 321, startPoint y: 107, endPoint x: 319, endPoint y: 103, distance: 4.5
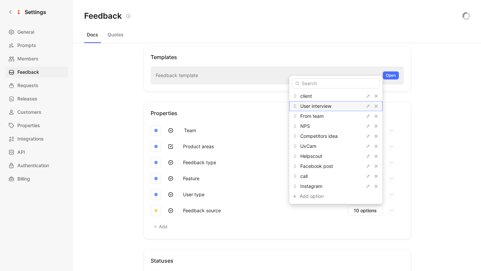
click at [321, 107] on span "User interview" at bounding box center [315, 106] width 31 height 6
click at [312, 97] on span "client" at bounding box center [306, 96] width 12 height 6
click at [320, 105] on span "User interview" at bounding box center [315, 106] width 31 height 6
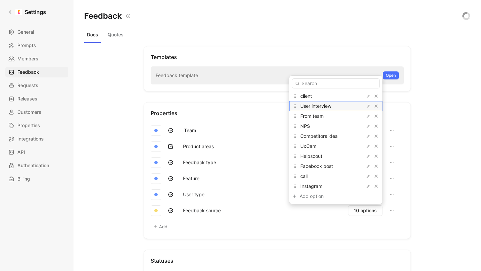
click at [320, 105] on span "User interview" at bounding box center [315, 106] width 31 height 6
click at [316, 117] on span "From team" at bounding box center [311, 116] width 23 height 6
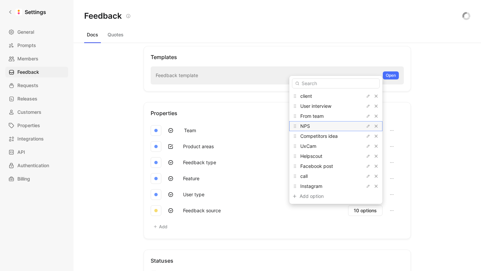
click at [310, 127] on span "NPS" at bounding box center [305, 126] width 10 height 6
click at [323, 136] on span "Competitors idea" at bounding box center [318, 136] width 37 height 6
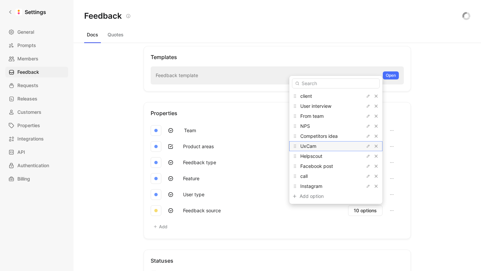
click at [316, 147] on span "UxCam" at bounding box center [308, 146] width 16 height 6
drag, startPoint x: 323, startPoint y: 147, endPoint x: 244, endPoint y: 150, distance: 78.9
click at [316, 147] on span "UxCam" at bounding box center [308, 146] width 16 height 6
click at [323, 156] on span "Helpscout" at bounding box center [311, 156] width 22 height 6
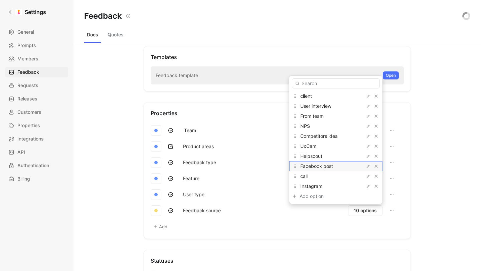
click at [329, 167] on span "Facebook post" at bounding box center [316, 166] width 33 height 6
click at [308, 177] on span "call" at bounding box center [303, 176] width 7 height 6
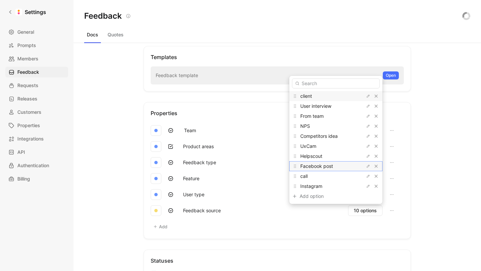
click at [316, 166] on span "Facebook post" at bounding box center [316, 166] width 33 height 6
click at [315, 166] on span "Facebook post" at bounding box center [316, 166] width 33 height 6
click at [320, 186] on span "Instagram" at bounding box center [311, 186] width 22 height 6
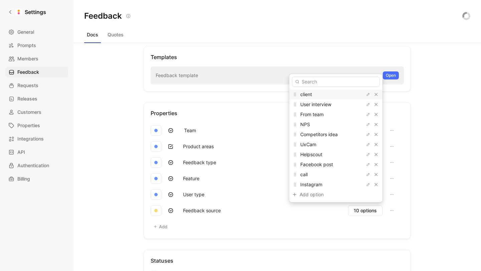
drag, startPoint x: 452, startPoint y: 224, endPoint x: 448, endPoint y: 223, distance: 3.4
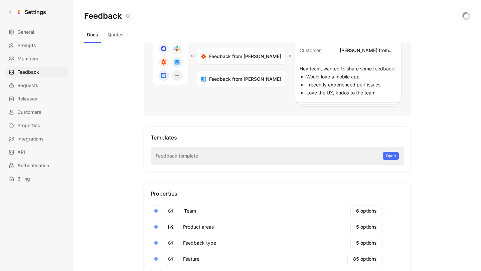
scroll to position [0, 0]
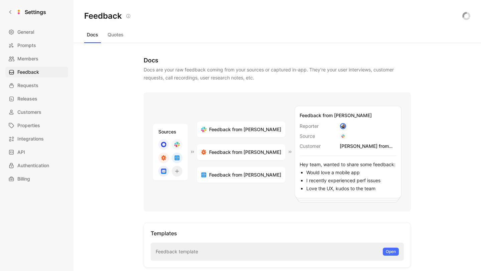
click at [109, 35] on button "Quotes" at bounding box center [115, 34] width 21 height 11
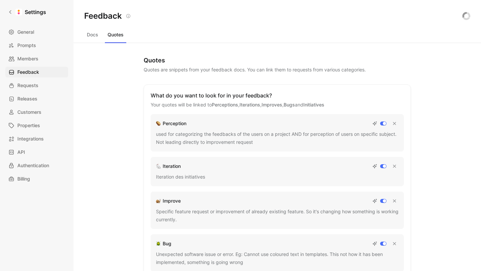
drag, startPoint x: 92, startPoint y: 31, endPoint x: 65, endPoint y: 51, distance: 33.7
click at [92, 31] on button "Docs" at bounding box center [92, 34] width 17 height 11
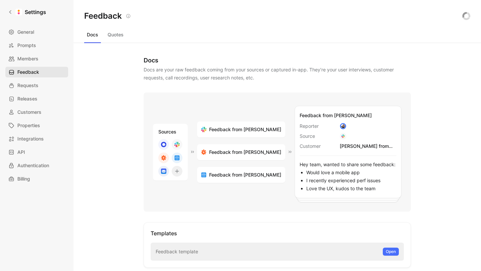
click at [32, 75] on span "Feedback" at bounding box center [28, 72] width 22 height 8
click at [17, 84] on link "Requests" at bounding box center [36, 85] width 63 height 11
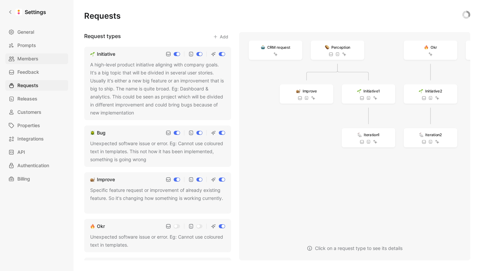
click at [34, 62] on span "Members" at bounding box center [27, 59] width 21 height 8
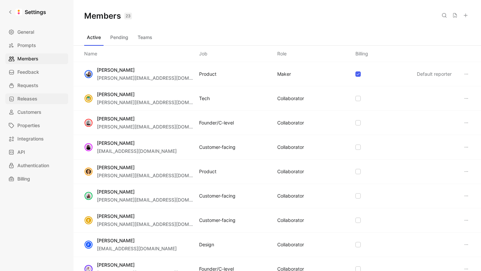
click at [37, 100] on link "Releases" at bounding box center [36, 99] width 63 height 11
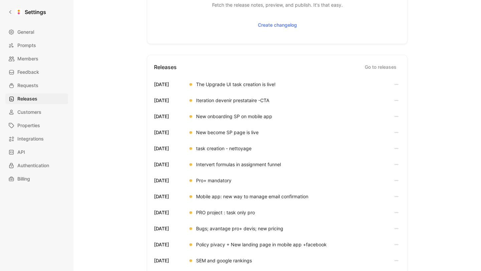
scroll to position [121, 0]
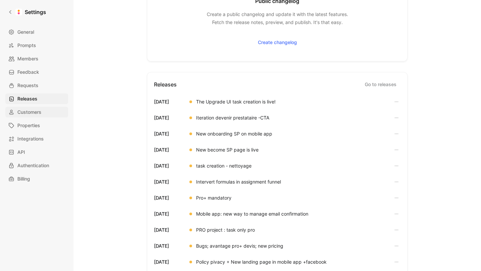
click at [38, 111] on span "Customers" at bounding box center [29, 112] width 24 height 8
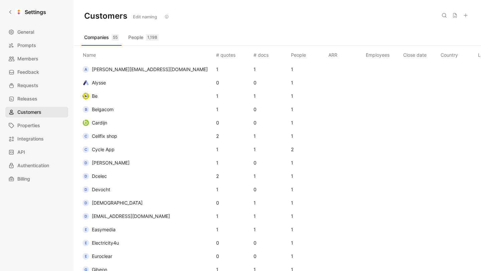
scroll to position [0, 1]
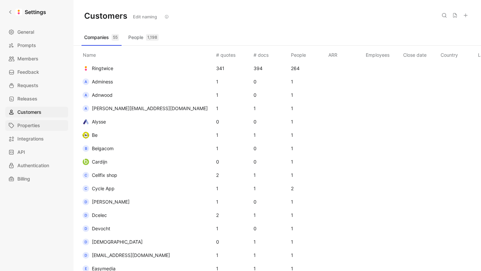
click at [44, 124] on link "Properties" at bounding box center [36, 125] width 63 height 11
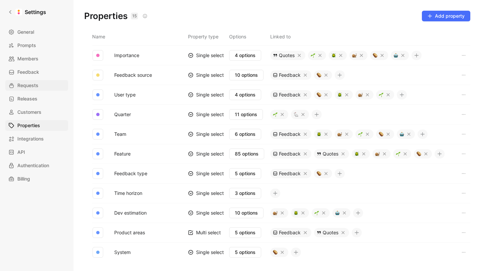
click at [31, 88] on span "Requests" at bounding box center [27, 86] width 21 height 8
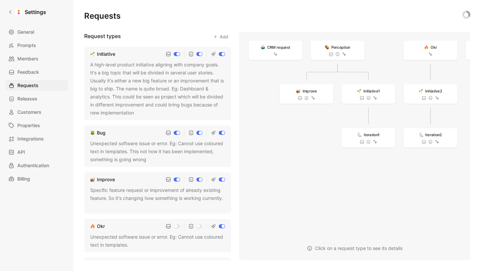
click at [105, 53] on div "Initiative" at bounding box center [106, 54] width 18 height 8
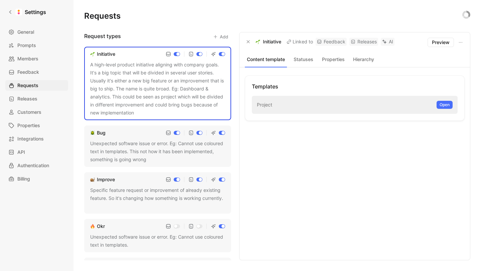
click at [273, 42] on p "Initiative" at bounding box center [272, 42] width 18 height 8
drag, startPoint x: 282, startPoint y: 41, endPoint x: 252, endPoint y: 44, distance: 30.5
click at [254, 41] on div "Initiative Linked to Feedback Releases AI" at bounding box center [320, 42] width 150 height 8
drag, startPoint x: 120, startPoint y: 36, endPoint x: 83, endPoint y: 35, distance: 37.5
click at [83, 35] on div "Requests Request types Add Initiative A high-level product initiative aligning …" at bounding box center [278, 135] width 408 height 271
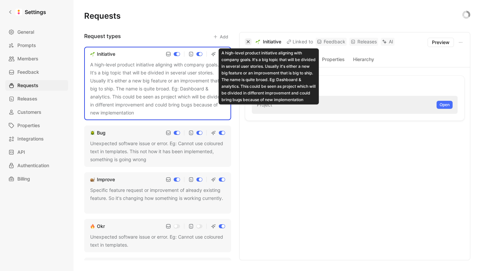
drag, startPoint x: 282, startPoint y: 42, endPoint x: 251, endPoint y: 43, distance: 30.4
click at [256, 42] on div "Initiative Linked to Feedback Releases AI" at bounding box center [320, 42] width 150 height 8
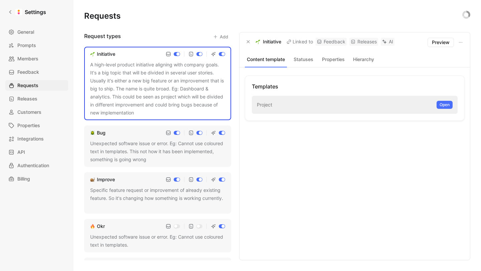
click at [104, 136] on div "Bug" at bounding box center [101, 133] width 9 height 8
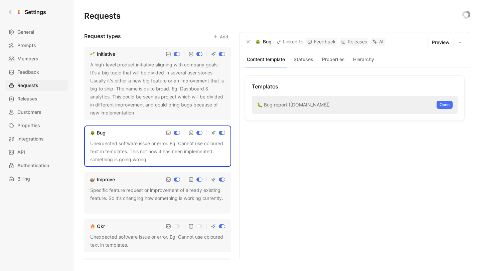
drag, startPoint x: 269, startPoint y: 42, endPoint x: 172, endPoint y: 56, distance: 98.7
click at [254, 42] on div "Bug" at bounding box center [258, 42] width 27 height 8
click at [279, 195] on div "Templates 🐛 Bug report ([DOMAIN_NAME]) Open" at bounding box center [355, 164] width 220 height 177
drag, startPoint x: 279, startPoint y: 195, endPoint x: 208, endPoint y: 184, distance: 71.3
click at [278, 195] on div "Templates 🐛 Bug report ([DOMAIN_NAME]) Open" at bounding box center [355, 164] width 220 height 177
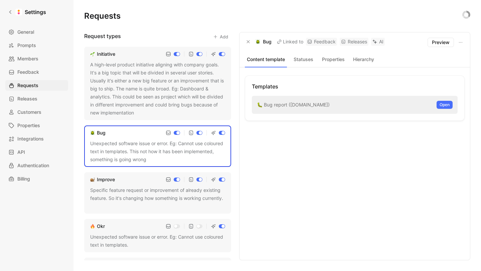
click at [108, 179] on div "Improve" at bounding box center [106, 180] width 18 height 8
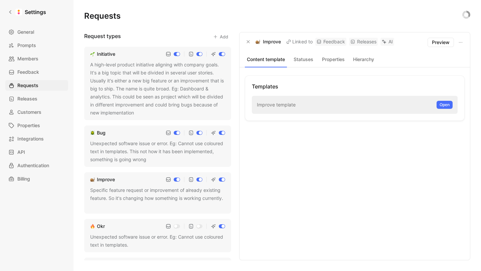
click at [108, 179] on div "Improve" at bounding box center [106, 180] width 18 height 8
click at [305, 60] on button "Statuses" at bounding box center [303, 59] width 27 height 9
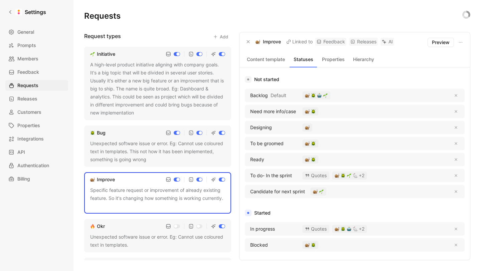
click at [328, 59] on button "Properties" at bounding box center [333, 59] width 27 height 9
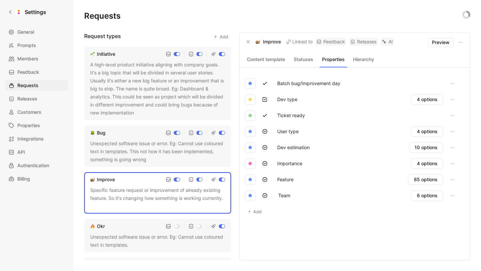
click at [297, 58] on button "Statuses" at bounding box center [303, 59] width 27 height 9
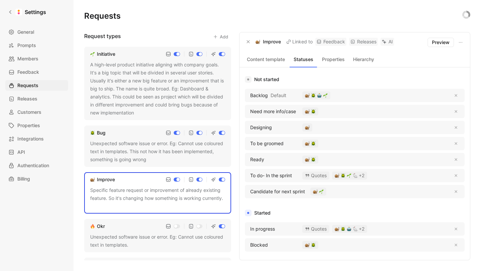
click at [339, 73] on div "Not started Backlog Default Need more info/case Designing To be groomed Ready T…" at bounding box center [355, 219] width 220 height 302
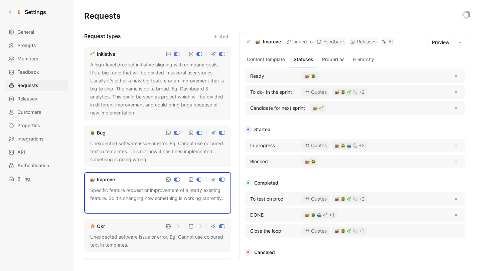
scroll to position [106, 0]
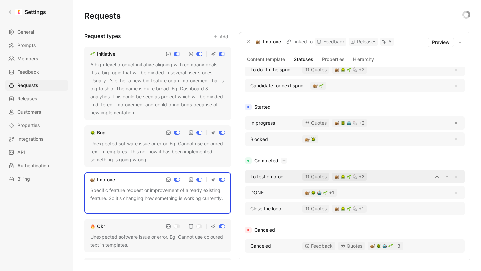
click at [362, 177] on div "+2" at bounding box center [350, 176] width 30 height 5
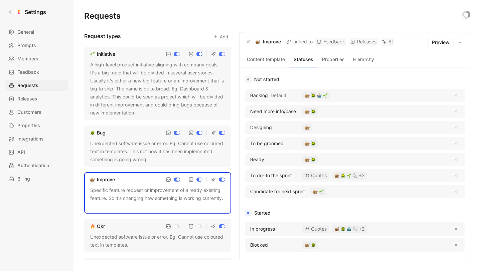
drag, startPoint x: 280, startPoint y: 42, endPoint x: 254, endPoint y: 42, distance: 26.4
click at [254, 42] on div "Improve" at bounding box center [263, 42] width 36 height 8
drag, startPoint x: 107, startPoint y: 227, endPoint x: 92, endPoint y: 226, distance: 15.8
click at [90, 228] on div "Okr" at bounding box center [157, 227] width 135 height 8
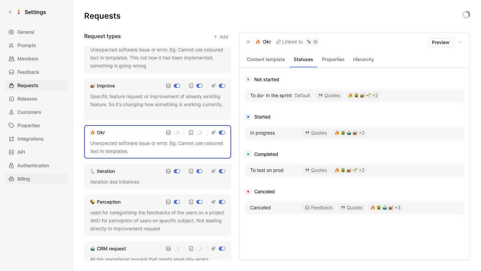
scroll to position [100, 0]
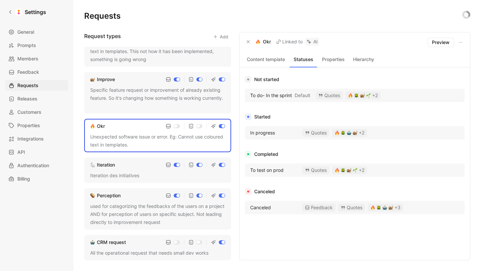
click at [129, 160] on div "Iteration Iteration des initiatives" at bounding box center [157, 170] width 147 height 25
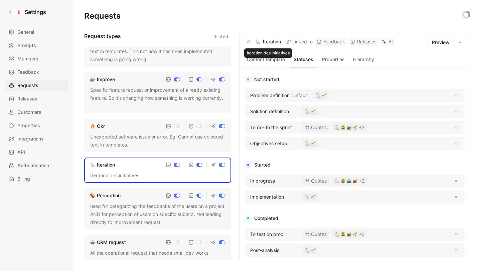
drag, startPoint x: 282, startPoint y: 41, endPoint x: 111, endPoint y: 91, distance: 178.0
click at [256, 42] on div "Iteration Linked to Feedback Releases AI" at bounding box center [319, 42] width 149 height 8
click at [139, 208] on div "used for categorizing the feedbacks of the users on a project AND for perceptio…" at bounding box center [157, 215] width 135 height 24
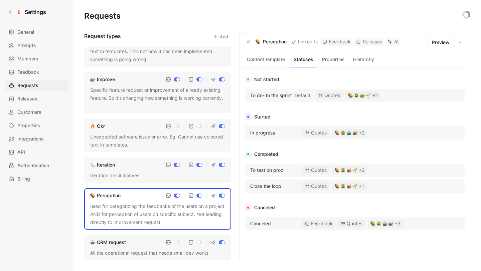
drag, startPoint x: 286, startPoint y: 42, endPoint x: 91, endPoint y: 78, distance: 198.4
click at [256, 40] on div "Perception" at bounding box center [271, 42] width 31 height 8
click at [118, 251] on div "All the operational request that needs small dev works" at bounding box center [157, 253] width 135 height 8
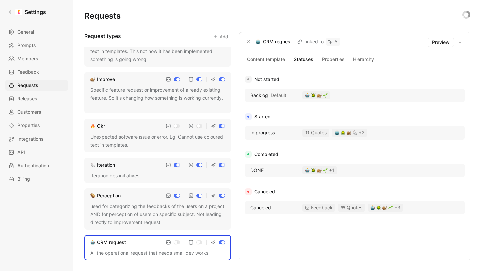
drag, startPoint x: 292, startPoint y: 42, endPoint x: 145, endPoint y: 58, distance: 147.3
click at [256, 42] on div "CRM request" at bounding box center [274, 42] width 36 height 8
click at [9, 10] on icon at bounding box center [10, 12] width 5 height 5
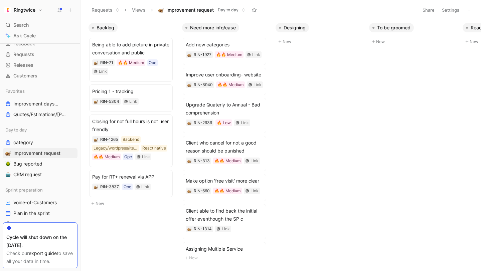
scroll to position [32, 0]
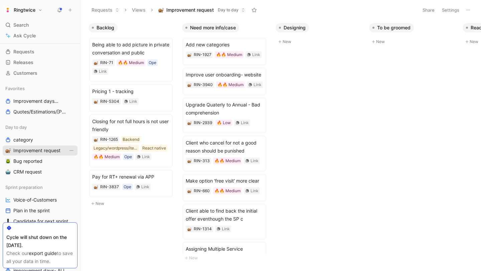
click at [70, 151] on icon "View actions" at bounding box center [71, 150] width 5 height 5
click at [23, 9] on h1 "Ringtwice" at bounding box center [25, 10] width 22 height 6
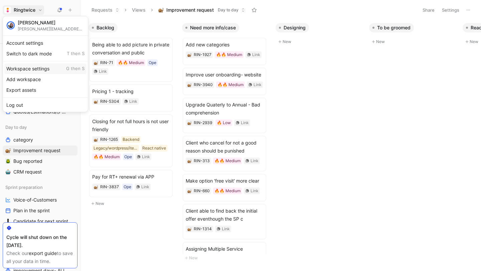
click at [35, 69] on div "Workspace settings G then S" at bounding box center [45, 68] width 82 height 11
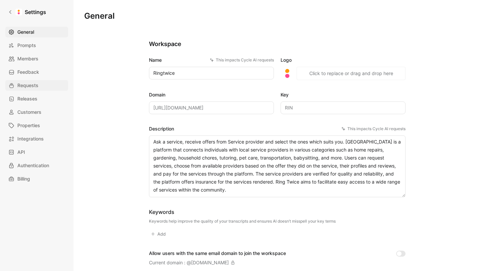
drag, startPoint x: 35, startPoint y: 83, endPoint x: 51, endPoint y: 88, distance: 17.0
click at [35, 83] on span "Requests" at bounding box center [27, 86] width 21 height 8
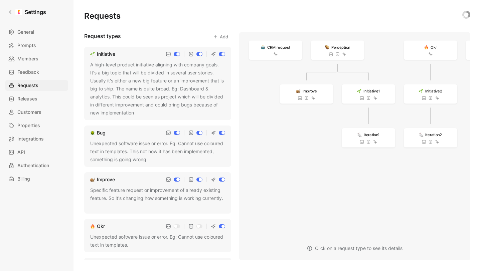
drag, startPoint x: 119, startPoint y: 53, endPoint x: 88, endPoint y: 55, distance: 31.5
click at [90, 55] on div "Initiative" at bounding box center [157, 54] width 135 height 8
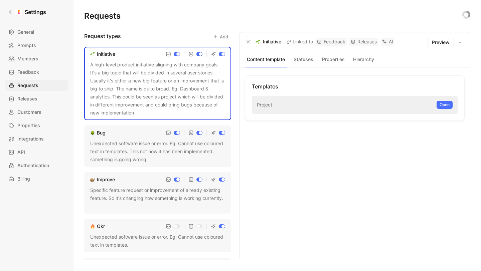
click at [262, 42] on div "Initiative" at bounding box center [269, 42] width 26 height 8
click at [256, 41] on div "Initiative" at bounding box center [269, 42] width 26 height 8
drag, startPoint x: 282, startPoint y: 42, endPoint x: 192, endPoint y: 50, distance: 90.3
click at [255, 43] on div "Initiative" at bounding box center [263, 42] width 36 height 8
click at [114, 139] on div "Bug Unexpected software issue or error. Eg: Cannot use coloured text in templat…" at bounding box center [157, 146] width 147 height 41
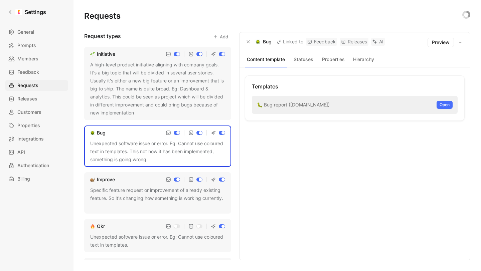
drag, startPoint x: 271, startPoint y: 42, endPoint x: 255, endPoint y: 42, distance: 15.7
click at [255, 42] on div "Bug" at bounding box center [258, 42] width 27 height 8
click at [151, 181] on div "Improve" at bounding box center [157, 180] width 135 height 8
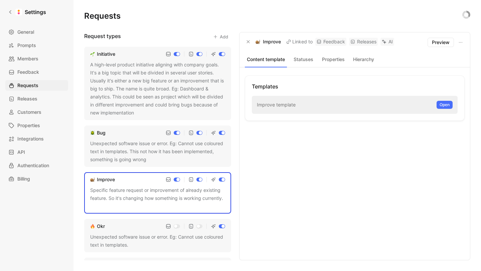
click at [268, 42] on p "Improve" at bounding box center [272, 42] width 18 height 8
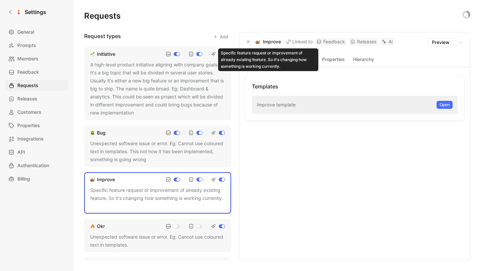
click at [268, 42] on p "Improve" at bounding box center [272, 42] width 18 height 8
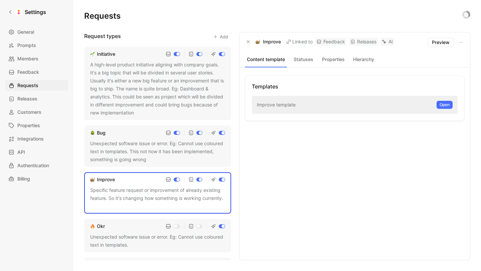
click at [131, 231] on div "Okr Unexpected software issue or error. Eg: Cannot use coloured text in templat…" at bounding box center [157, 235] width 147 height 33
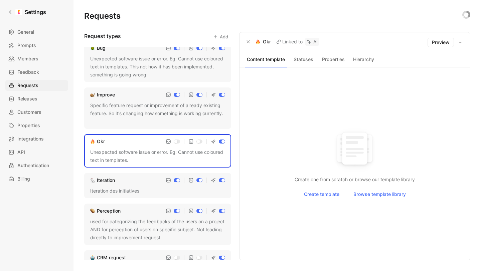
scroll to position [100, 0]
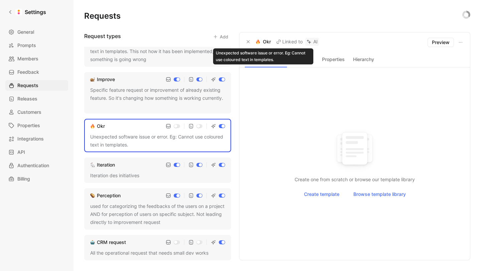
click at [267, 40] on p "Okr" at bounding box center [267, 42] width 8 height 8
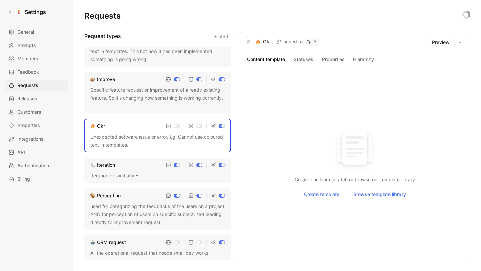
click at [133, 172] on div "Iteration des initiatives" at bounding box center [157, 176] width 135 height 8
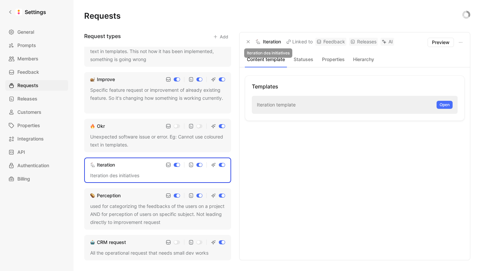
click at [271, 44] on p "Iteration" at bounding box center [272, 42] width 18 height 8
click at [138, 202] on div "Perception used for categorizing the feedbacks of the users on a project AND fo…" at bounding box center [157, 208] width 147 height 41
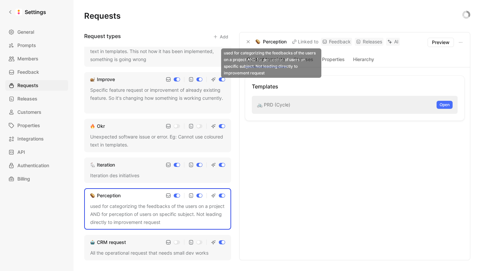
click at [273, 40] on p "Perception" at bounding box center [275, 42] width 24 height 8
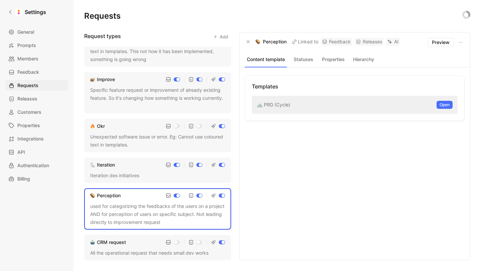
click at [144, 251] on div "All the operational request that needs small dev works" at bounding box center [157, 253] width 135 height 8
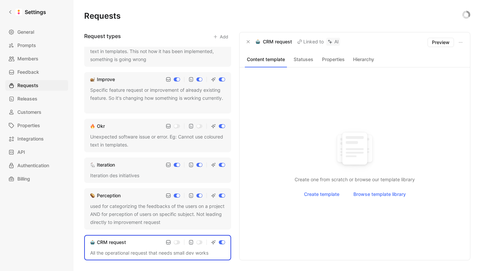
drag, startPoint x: 264, startPoint y: 42, endPoint x: 292, endPoint y: 42, distance: 28.4
click at [292, 42] on div "CRM request Linked to AI" at bounding box center [292, 42] width 95 height 8
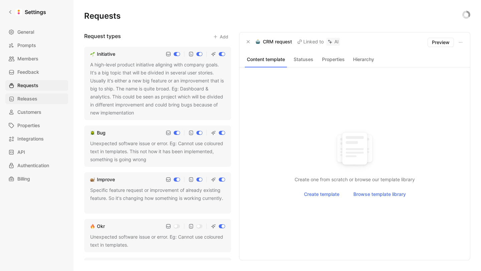
click at [34, 99] on span "Releases" at bounding box center [27, 99] width 20 height 8
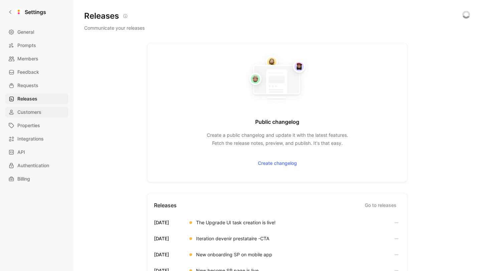
click at [34, 110] on span "Customers" at bounding box center [29, 112] width 24 height 8
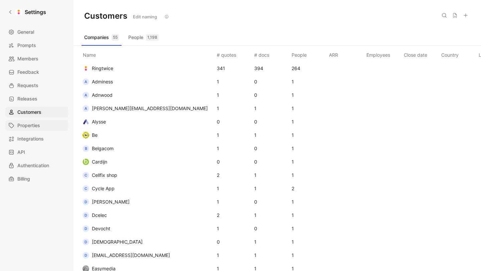
click at [35, 124] on span "Properties" at bounding box center [28, 126] width 23 height 8
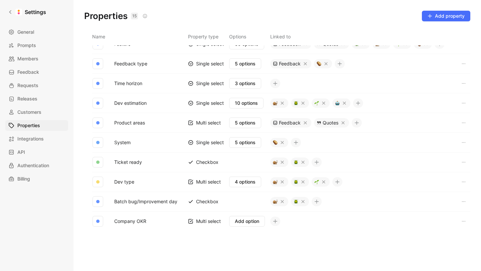
scroll to position [110, 0]
click at [245, 141] on span "5 options" at bounding box center [245, 142] width 21 height 8
click at [247, 181] on span "4 options" at bounding box center [245, 182] width 21 height 8
click at [248, 220] on span "Add option" at bounding box center [247, 221] width 24 height 8
drag, startPoint x: 194, startPoint y: 241, endPoint x: 193, endPoint y: 237, distance: 3.7
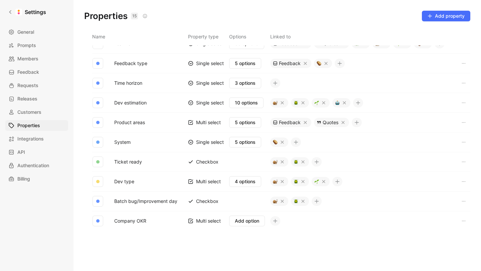
drag, startPoint x: 196, startPoint y: 221, endPoint x: 210, endPoint y: 221, distance: 14.7
click at [210, 221] on div "Multi select" at bounding box center [204, 221] width 33 height 7
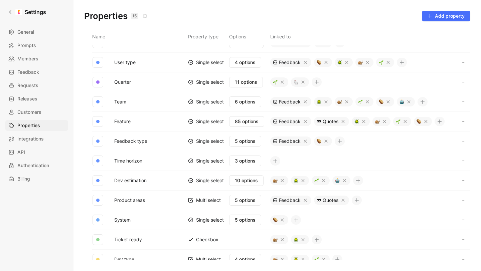
scroll to position [0, 0]
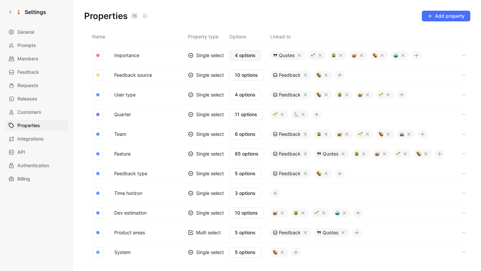
click at [239, 54] on span "4 options" at bounding box center [245, 55] width 21 height 8
click at [242, 96] on span "4 options" at bounding box center [245, 95] width 21 height 8
click at [240, 114] on span "11 options" at bounding box center [246, 115] width 22 height 8
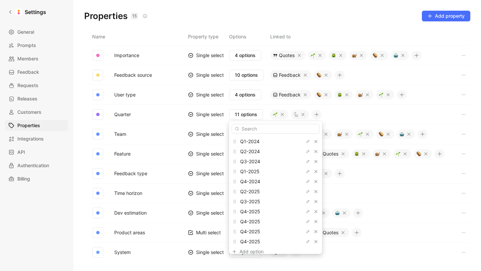
drag, startPoint x: 171, startPoint y: 124, endPoint x: 176, endPoint y: 125, distance: 4.5
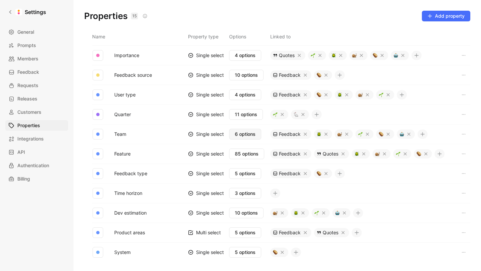
click at [247, 136] on span "6 options" at bounding box center [245, 134] width 21 height 8
click at [250, 154] on span "85 options" at bounding box center [247, 154] width 24 height 8
click at [465, 154] on icon "button" at bounding box center [463, 153] width 5 height 5
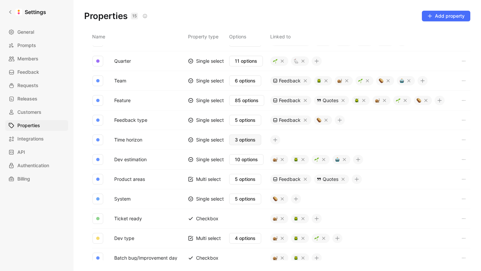
click at [250, 141] on span "3 options" at bounding box center [245, 140] width 21 height 8
click at [245, 158] on span "10 options" at bounding box center [246, 160] width 23 height 8
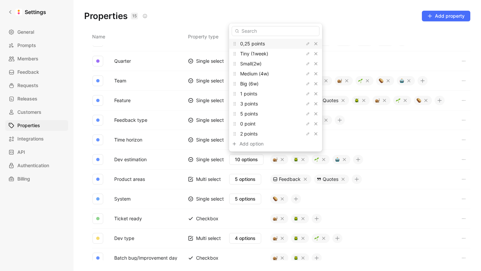
drag, startPoint x: 147, startPoint y: 161, endPoint x: 152, endPoint y: 161, distance: 5.4
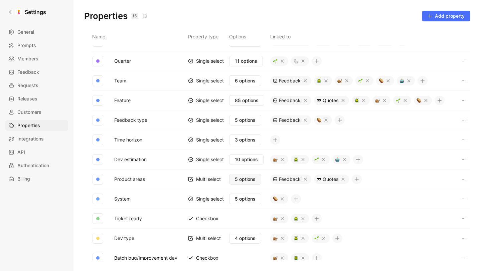
click at [238, 179] on span "5 options" at bounding box center [245, 179] width 21 height 8
click at [240, 198] on span "5 options" at bounding box center [245, 199] width 21 height 8
click at [123, 200] on button "System" at bounding box center [123, 199] width 22 height 9
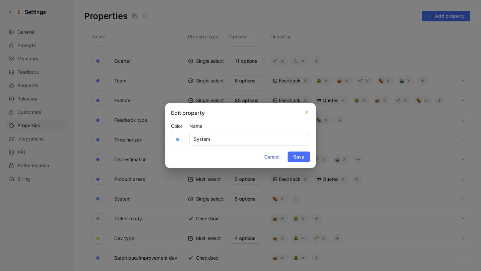
drag, startPoint x: 227, startPoint y: 139, endPoint x: 165, endPoint y: 137, distance: 61.9
click at [165, 137] on div "Edit property Color Name System Cancel Save" at bounding box center [240, 135] width 481 height 271
click at [308, 112] on icon "button" at bounding box center [307, 112] width 4 height 5
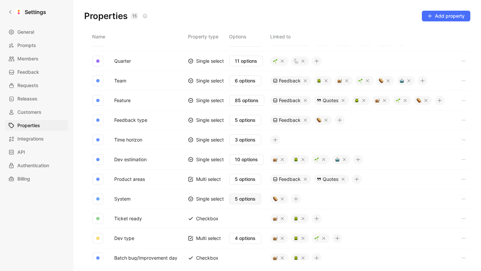
click at [251, 200] on span "5 options" at bounding box center [245, 199] width 21 height 8
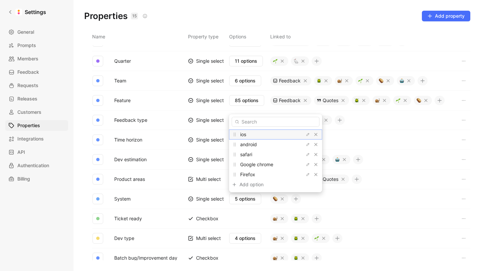
click at [246, 135] on span "ios" at bounding box center [243, 135] width 6 height 6
click at [244, 135] on span "ios" at bounding box center [243, 135] width 6 height 6
click at [246, 144] on span "android" at bounding box center [248, 145] width 17 height 6
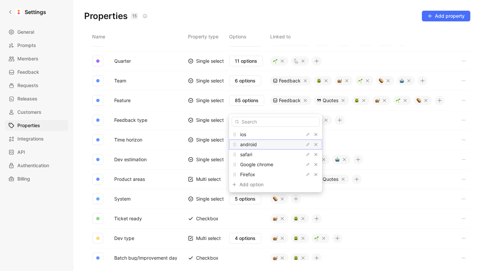
click at [246, 144] on span "android" at bounding box center [248, 145] width 17 height 6
click at [244, 155] on span "safari" at bounding box center [246, 155] width 12 height 6
drag, startPoint x: 244, startPoint y: 155, endPoint x: 236, endPoint y: 154, distance: 7.8
click at [244, 155] on span "safari" at bounding box center [246, 155] width 12 height 6
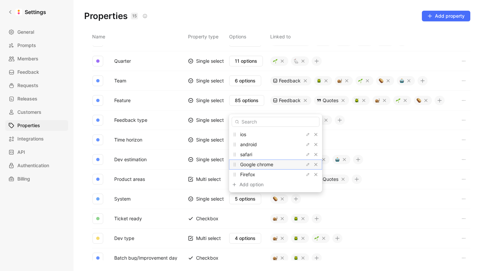
click at [252, 166] on span "Google chrome" at bounding box center [256, 165] width 33 height 6
click at [270, 166] on span "Google chrome" at bounding box center [256, 165] width 33 height 6
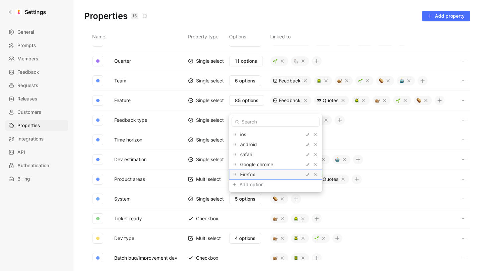
click at [249, 175] on span "Firefox" at bounding box center [247, 175] width 15 height 6
drag, startPoint x: 154, startPoint y: 189, endPoint x: 175, endPoint y: 198, distance: 23.3
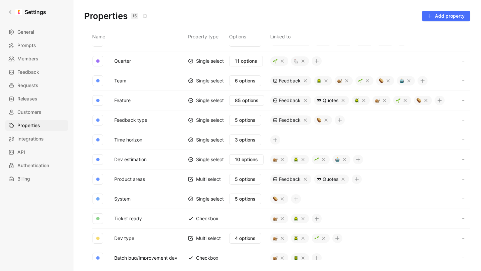
drag, startPoint x: 243, startPoint y: 220, endPoint x: 251, endPoint y: 220, distance: 8.4
click at [243, 220] on td at bounding box center [249, 219] width 41 height 20
drag, startPoint x: 128, startPoint y: 218, endPoint x: 255, endPoint y: 219, distance: 126.3
click at [255, 219] on tr "Ticket ready Checkbox" at bounding box center [277, 219] width 386 height 20
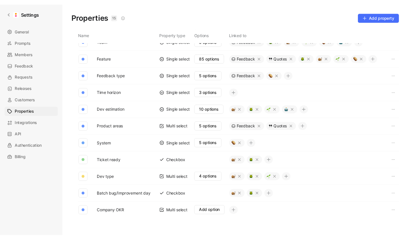
scroll to position [100, 0]
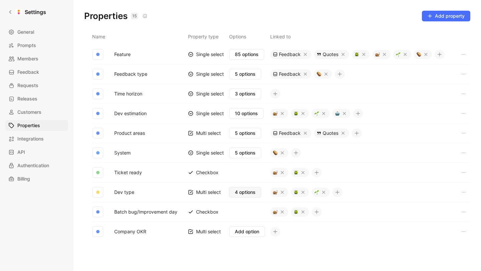
click at [246, 197] on button "4 options" at bounding box center [245, 192] width 32 height 11
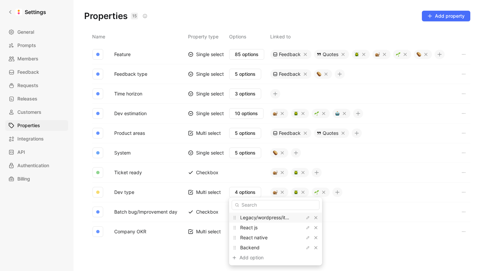
drag, startPoint x: 249, startPoint y: 163, endPoint x: 237, endPoint y: 144, distance: 22.2
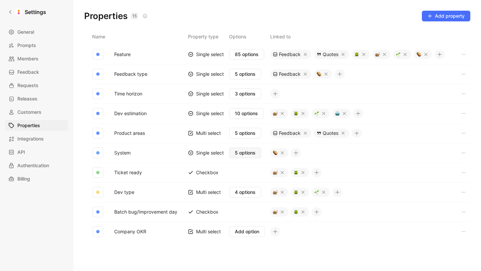
click at [240, 152] on span "5 options" at bounding box center [245, 153] width 21 height 8
drag, startPoint x: 137, startPoint y: 192, endPoint x: 114, endPoint y: 191, distance: 22.7
click at [243, 193] on span "4 options" at bounding box center [245, 192] width 21 height 8
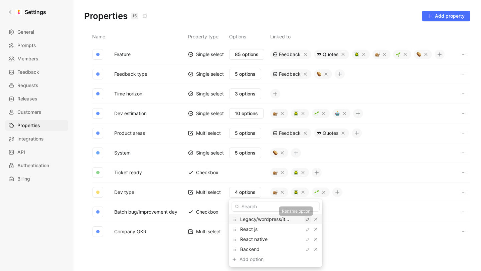
click at [306, 220] on icon "button" at bounding box center [308, 220] width 4 height 4
click at [284, 219] on input "Legacy/wordpress/iterable" at bounding box center [276, 219] width 83 height 5
drag, startPoint x: 260, startPoint y: 228, endPoint x: 184, endPoint y: 226, distance: 76.2
click at [240, 229] on div "React js" at bounding box center [265, 230] width 50 height 8
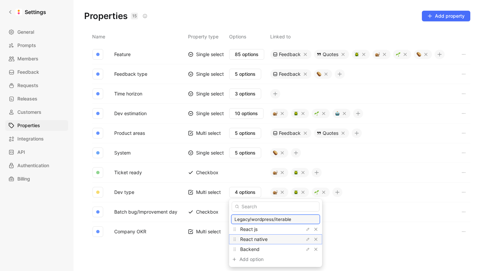
click at [251, 240] on span "React native" at bounding box center [253, 240] width 27 height 6
click at [248, 251] on span "Backend" at bounding box center [249, 250] width 19 height 6
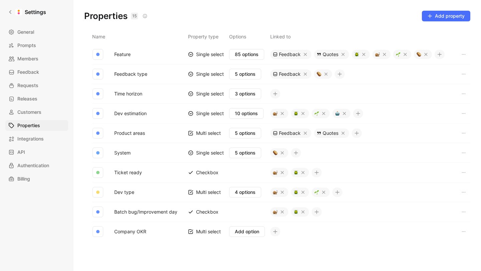
click at [210, 213] on div "Checkbox" at bounding box center [203, 212] width 30 height 7
click at [199, 211] on div "Checkbox" at bounding box center [203, 212] width 30 height 7
drag, startPoint x: 199, startPoint y: 211, endPoint x: 187, endPoint y: 211, distance: 11.7
click at [197, 211] on div "Checkbox" at bounding box center [203, 212] width 30 height 7
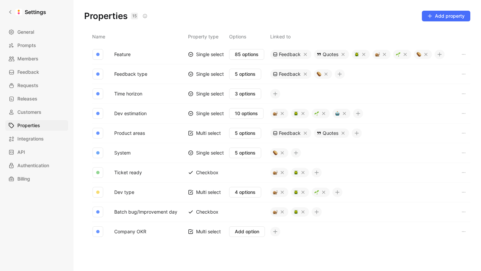
click at [185, 212] on td "Batch bug/Improvement day" at bounding box center [147, 212] width 82 height 20
drag, startPoint x: 189, startPoint y: 212, endPoint x: 198, endPoint y: 212, distance: 8.7
click at [198, 212] on div "Checkbox" at bounding box center [203, 212] width 30 height 7
drag, startPoint x: 201, startPoint y: 212, endPoint x: 197, endPoint y: 212, distance: 3.7
click at [201, 212] on div "Checkbox" at bounding box center [203, 212] width 30 height 7
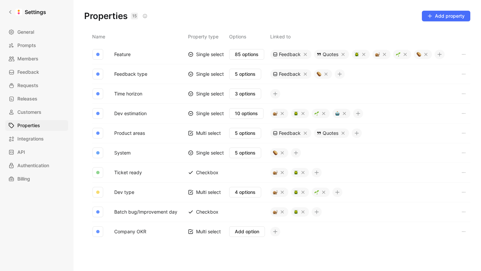
click at [197, 212] on div "Checkbox" at bounding box center [203, 212] width 30 height 7
click at [199, 212] on div "Checkbox" at bounding box center [203, 212] width 30 height 7
drag, startPoint x: 199, startPoint y: 212, endPoint x: 194, endPoint y: 212, distance: 4.4
click at [198, 212] on div "Checkbox" at bounding box center [203, 212] width 30 height 7
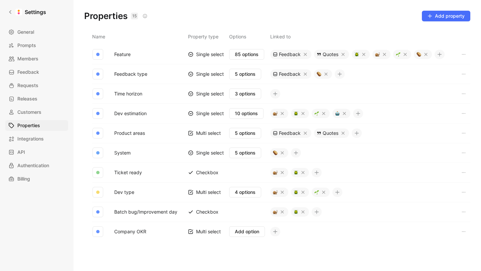
click at [156, 211] on button "Batch bug/Improvement day" at bounding box center [146, 212] width 69 height 9
click at [156, 211] on div at bounding box center [240, 135] width 481 height 271
click at [156, 211] on button "Batch bug/Improvement day" at bounding box center [146, 212] width 69 height 9
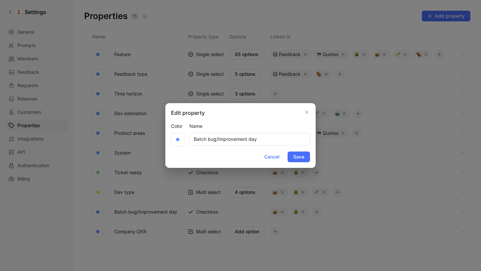
click at [158, 245] on div at bounding box center [240, 135] width 481 height 271
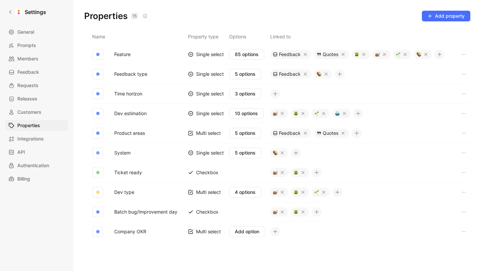
click at [150, 212] on button "Batch bug/Improvement day" at bounding box center [146, 212] width 69 height 9
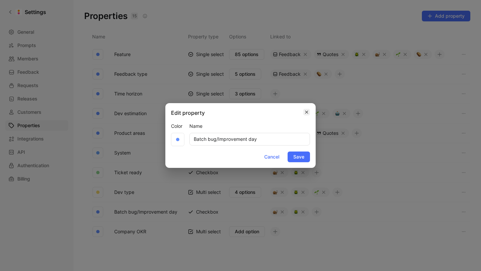
click at [307, 112] on icon "button" at bounding box center [307, 112] width 4 height 5
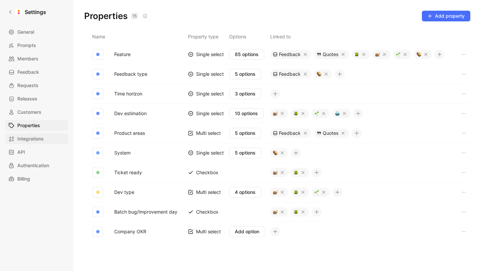
click at [31, 139] on span "Integrations" at bounding box center [30, 139] width 26 height 8
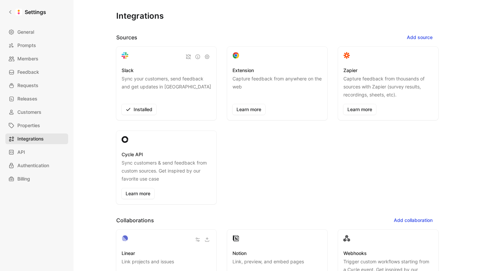
click at [34, 140] on span "Integrations" at bounding box center [30, 139] width 26 height 8
click at [34, 126] on span "Properties" at bounding box center [28, 126] width 23 height 8
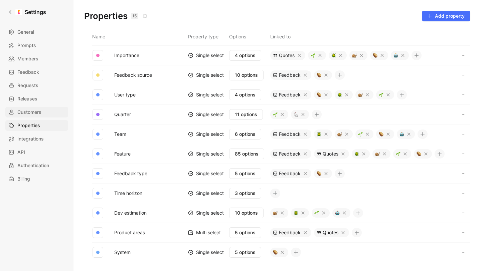
click at [33, 112] on span "Customers" at bounding box center [29, 112] width 24 height 8
